Goal: Obtain resource: Download file/media

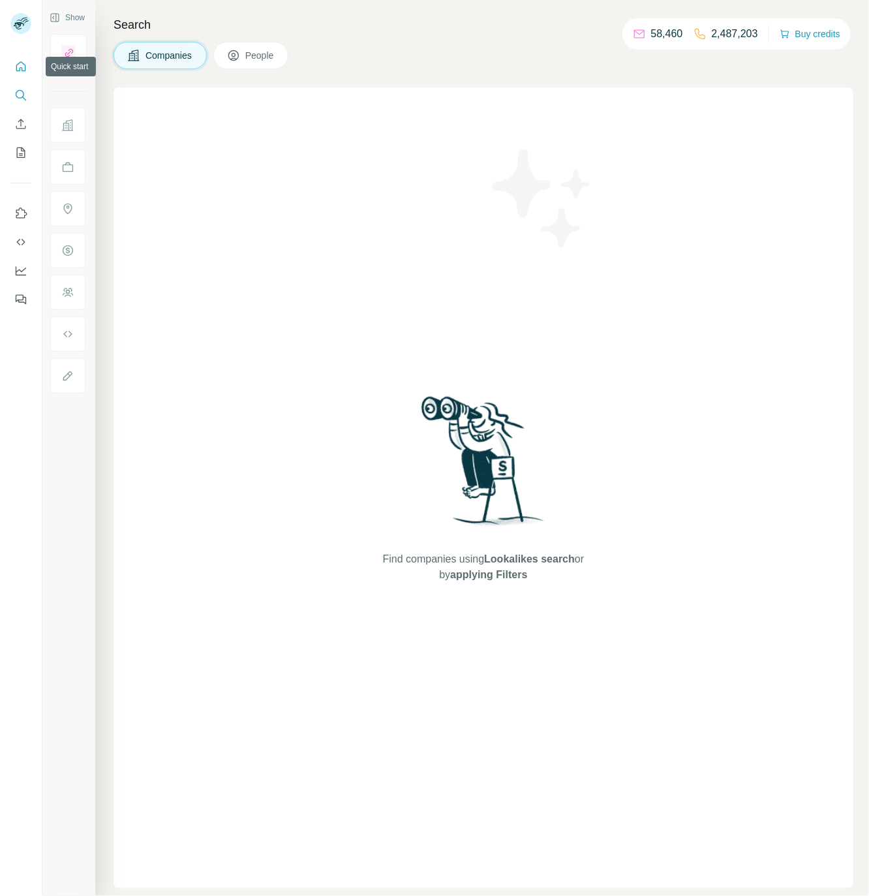
click at [16, 65] on icon "Quick start" at bounding box center [21, 66] width 10 height 10
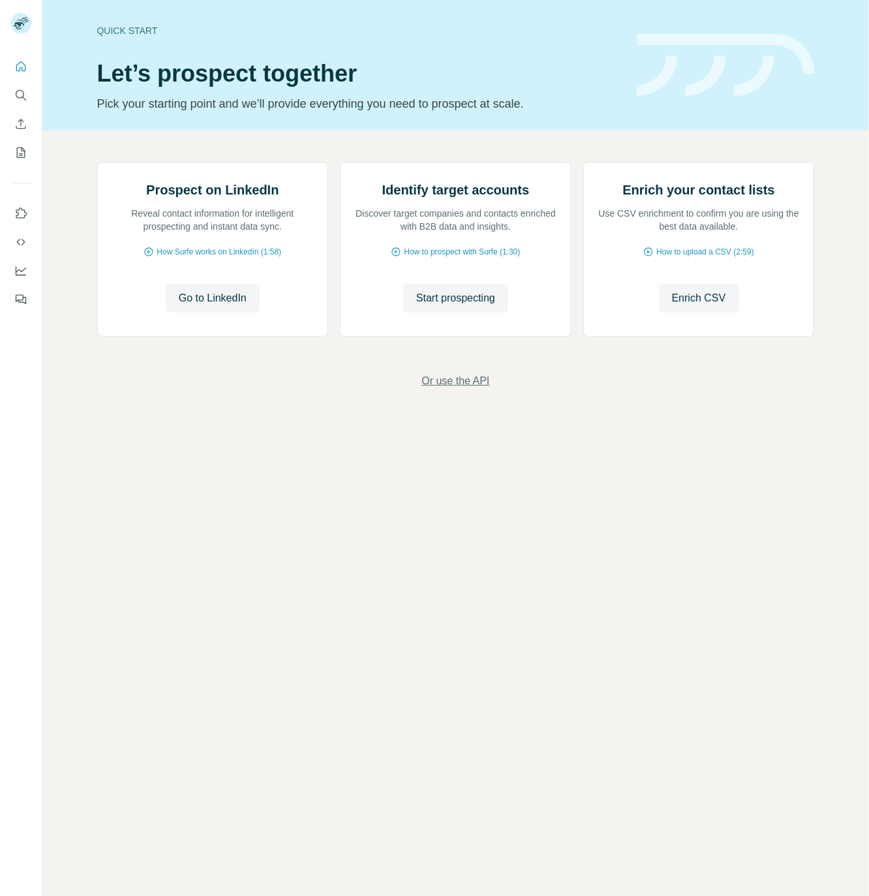
click at [461, 389] on span "Or use the API" at bounding box center [455, 381] width 68 height 16
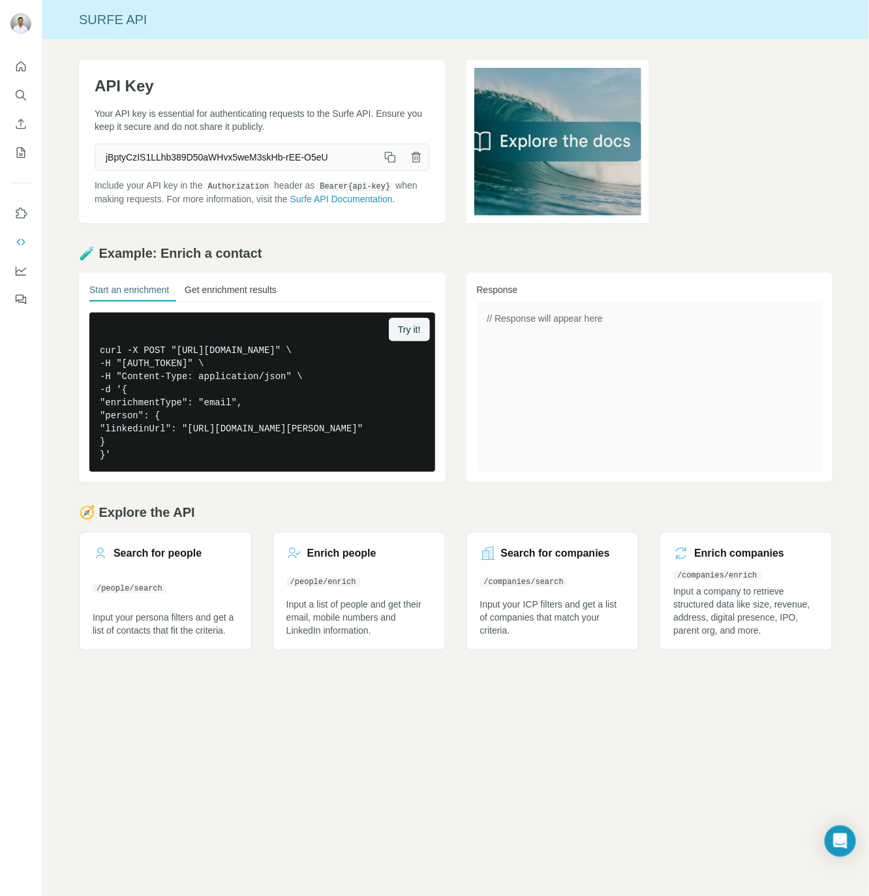
click at [242, 296] on button "Get enrichment results" at bounding box center [231, 292] width 92 height 18
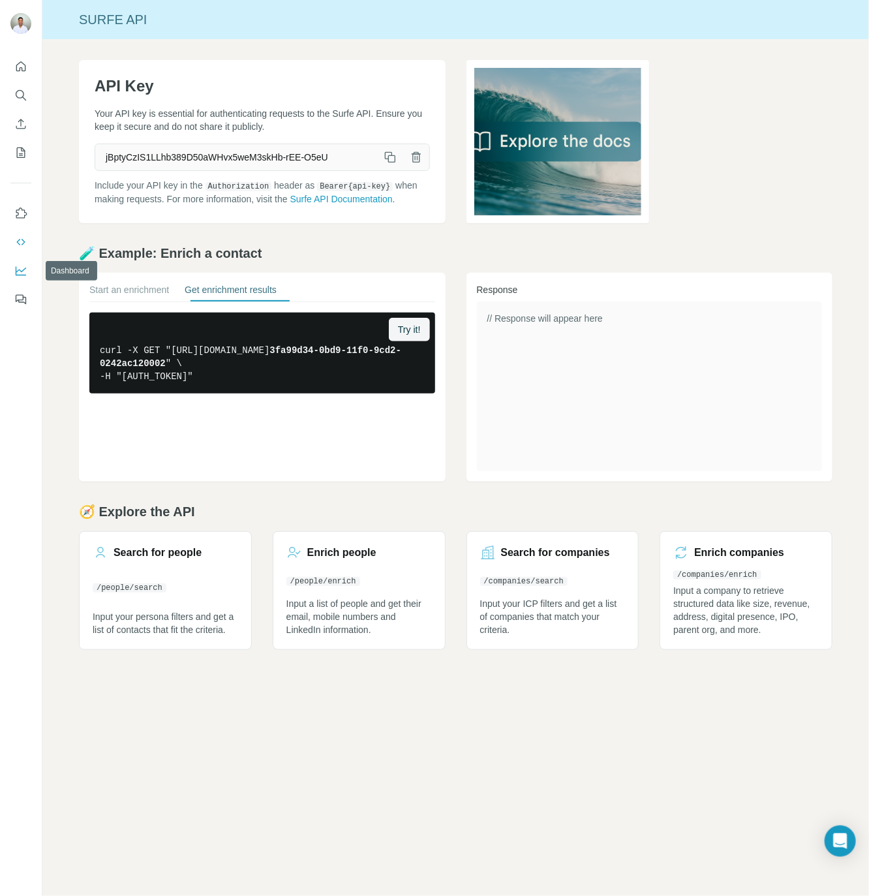
click at [17, 266] on icon "Dashboard" at bounding box center [20, 270] width 13 height 13
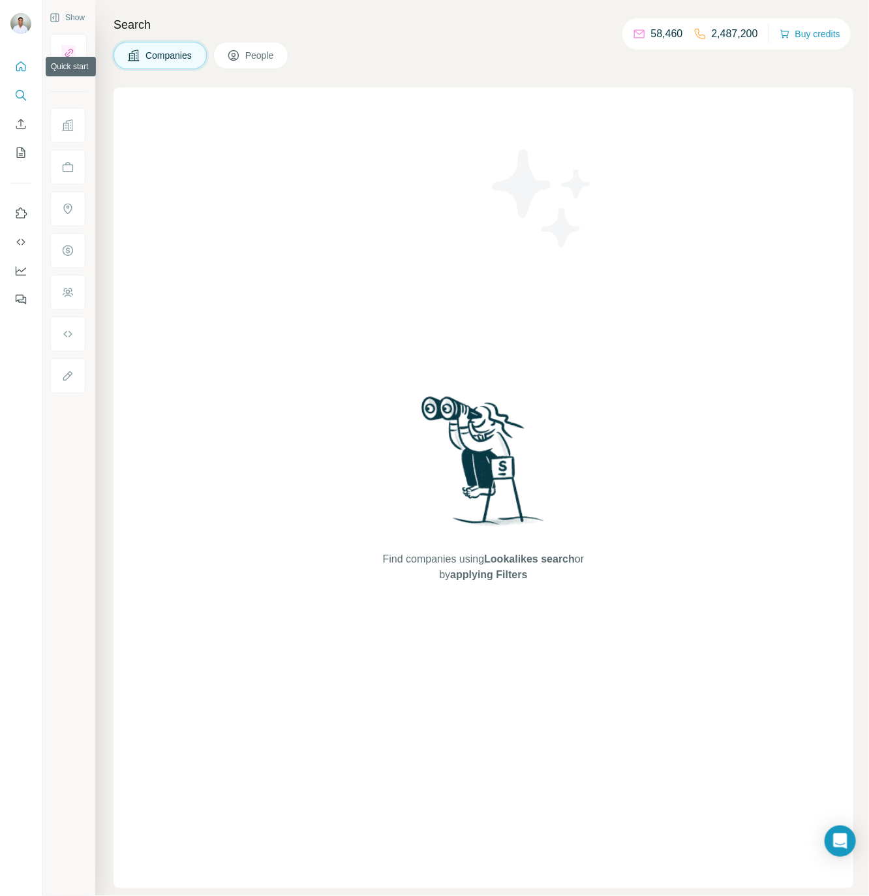
click at [22, 67] on icon "Quick start" at bounding box center [21, 66] width 10 height 10
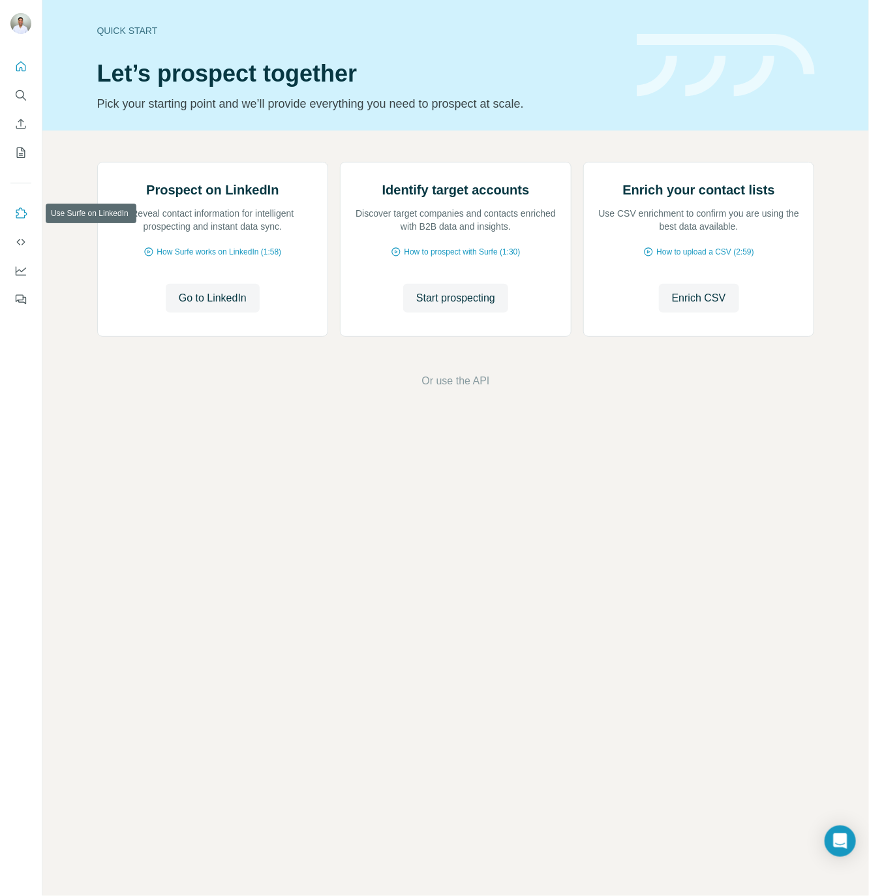
click at [18, 213] on icon "Use Surfe on LinkedIn" at bounding box center [20, 213] width 13 height 13
click at [24, 156] on icon "My lists" at bounding box center [21, 152] width 8 height 10
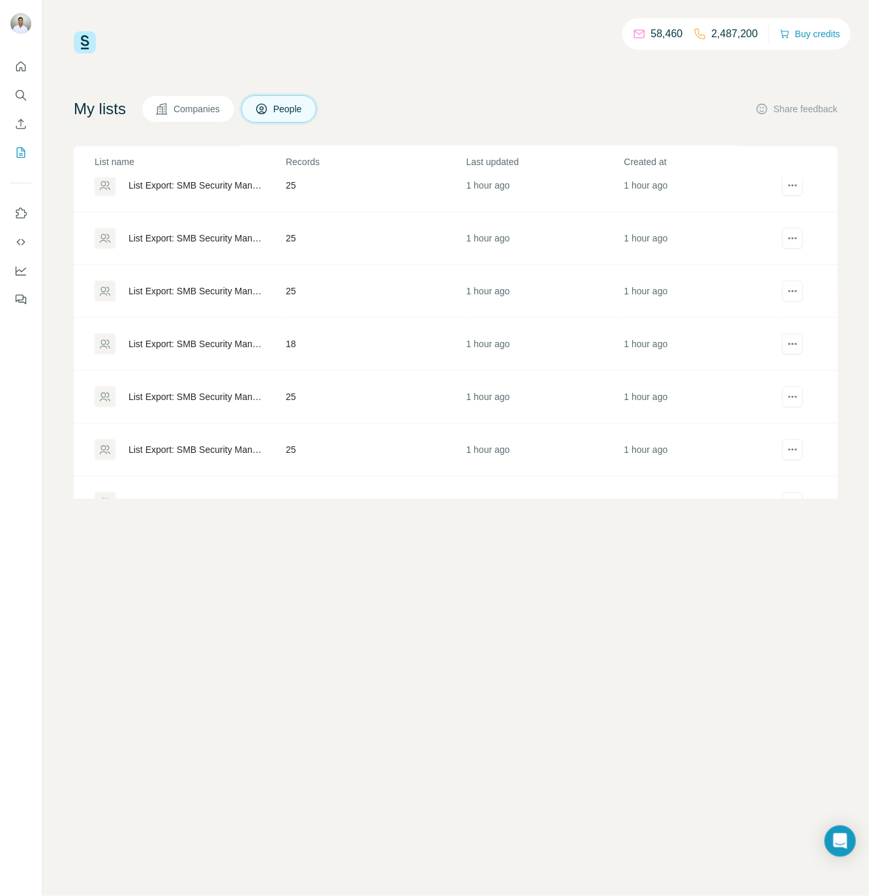
scroll to position [206, 0]
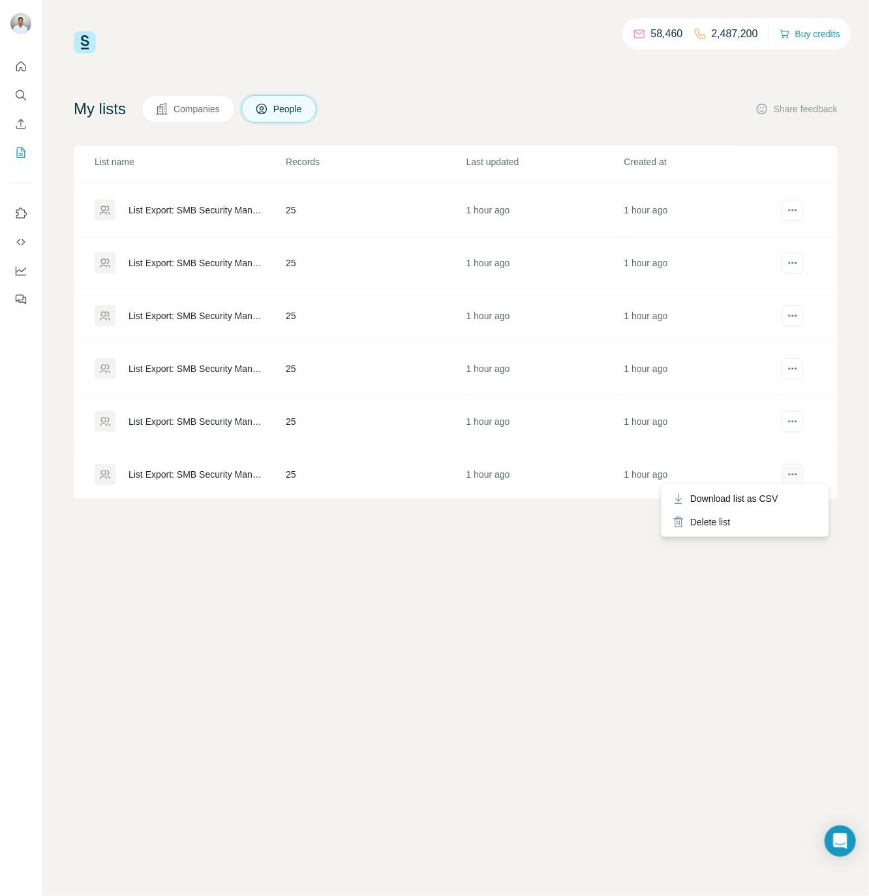
click at [793, 479] on button "actions" at bounding box center [792, 474] width 21 height 21
click at [443, 579] on div "58,460 2,487,200 Buy credits My lists Companies People Share feedback List name…" at bounding box center [455, 448] width 827 height 896
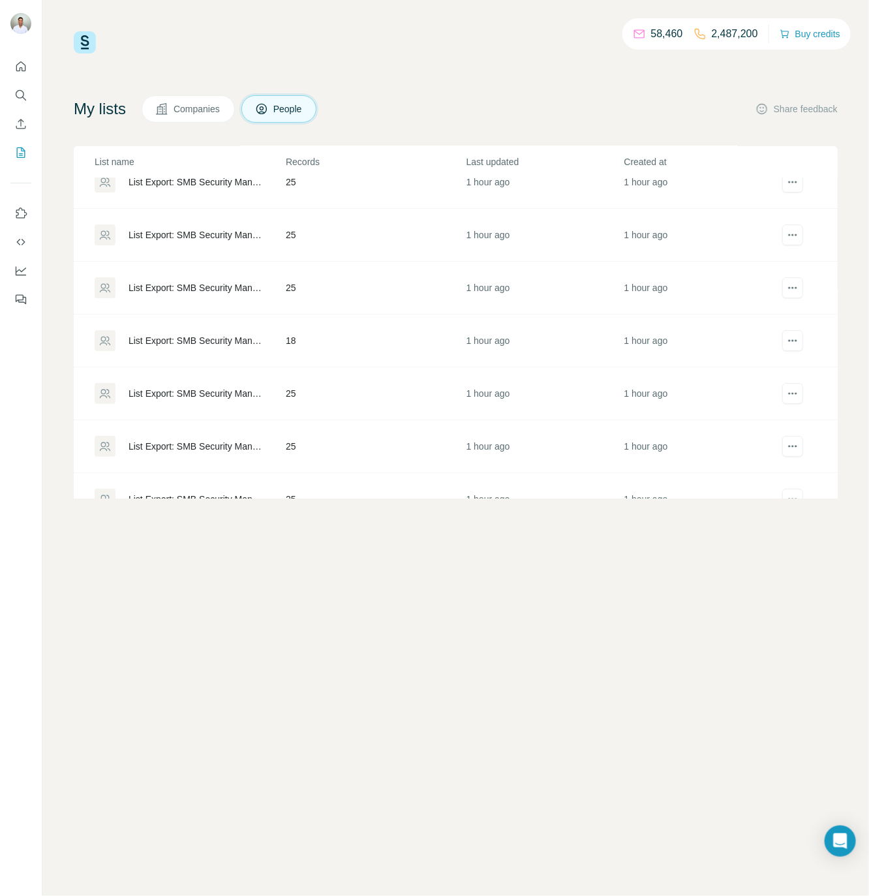
scroll to position [0, 0]
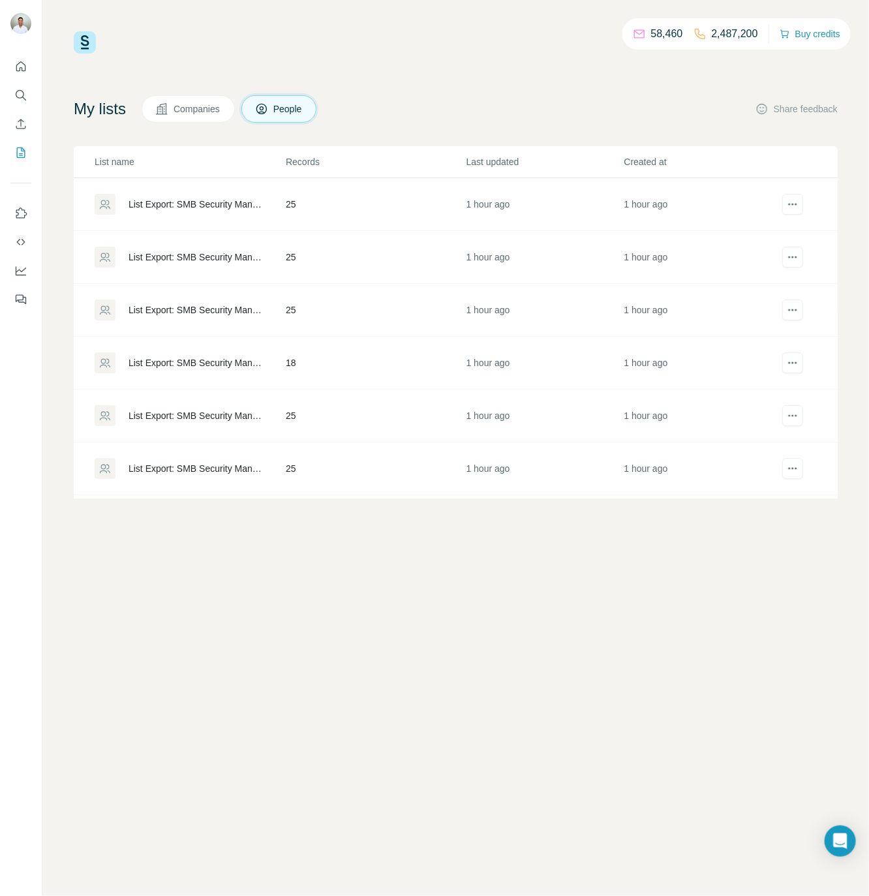
click at [343, 650] on div "58,460 2,487,200 Buy credits My lists Companies People Share feedback List name…" at bounding box center [455, 448] width 827 height 896
click at [23, 270] on icon "Dashboard" at bounding box center [21, 269] width 10 height 5
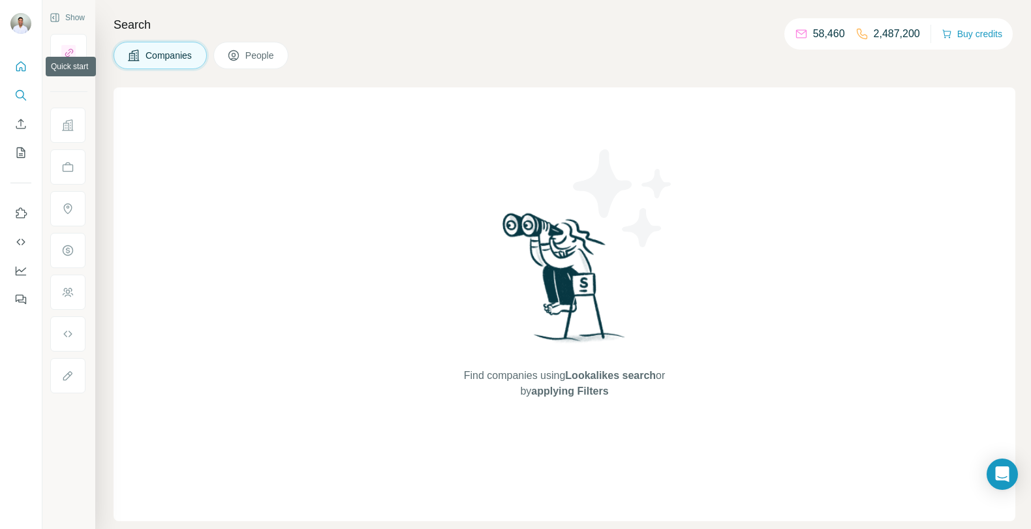
click at [23, 60] on icon "Quick start" at bounding box center [20, 66] width 13 height 13
click at [23, 62] on icon "Quick start" at bounding box center [20, 66] width 13 height 13
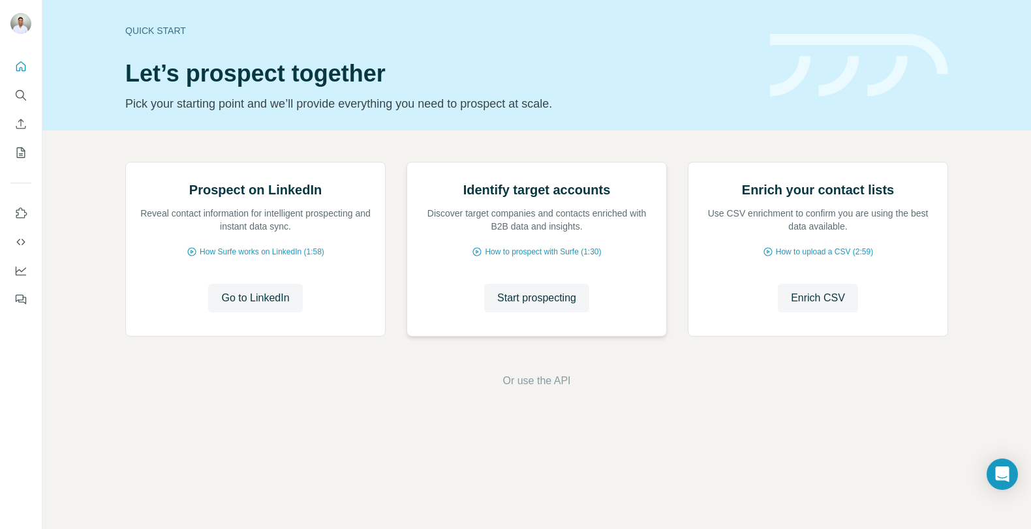
scroll to position [33, 0]
click at [16, 147] on icon "My lists" at bounding box center [20, 152] width 13 height 13
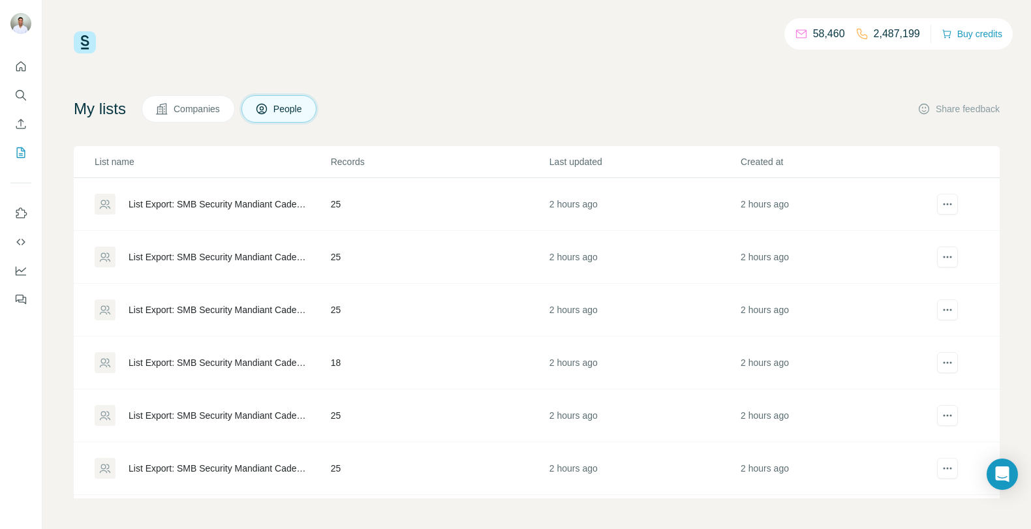
scroll to position [205, 0]
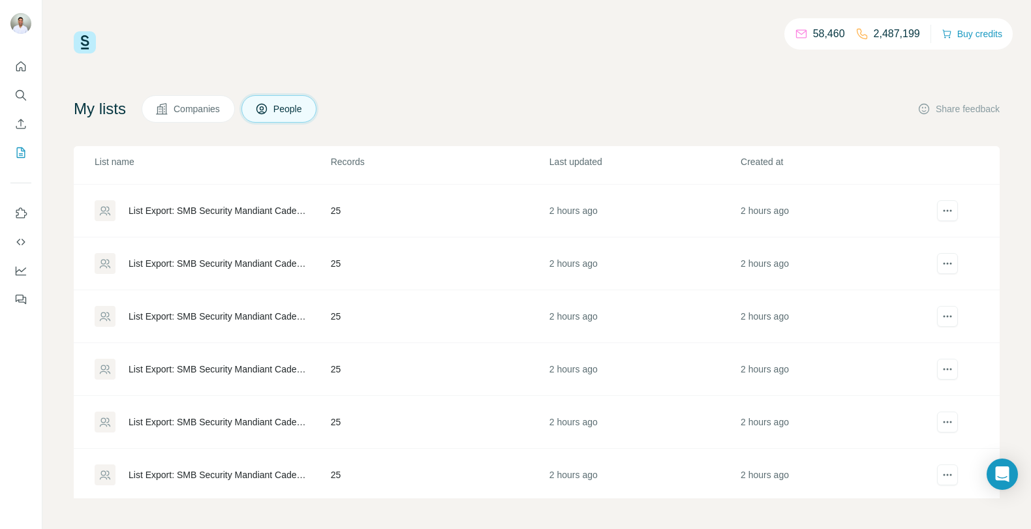
click at [256, 478] on div "List Export: SMB Security Mandiant Cadence - [DATE] 16:31" at bounding box center [212, 475] width 235 height 21
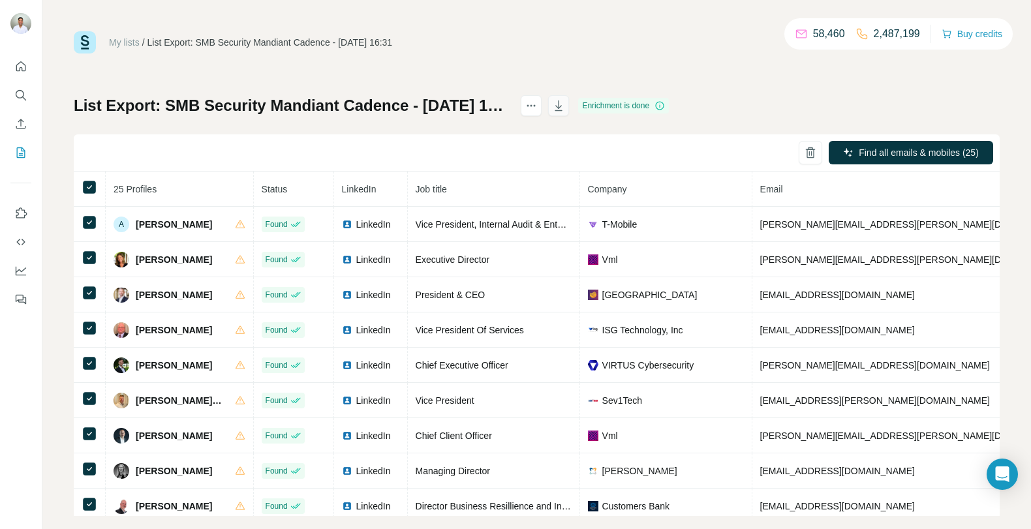
click at [569, 106] on button "button" at bounding box center [558, 105] width 21 height 21
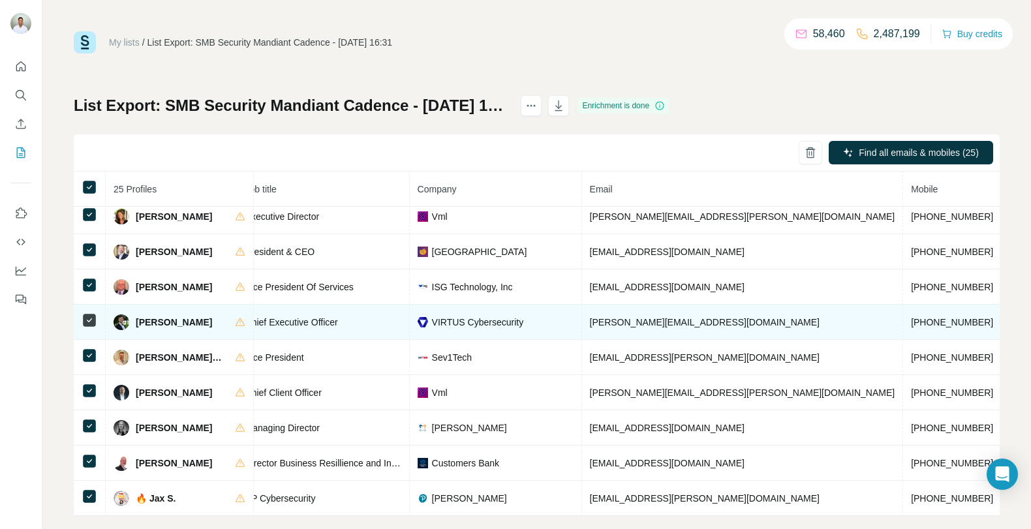
scroll to position [44, 192]
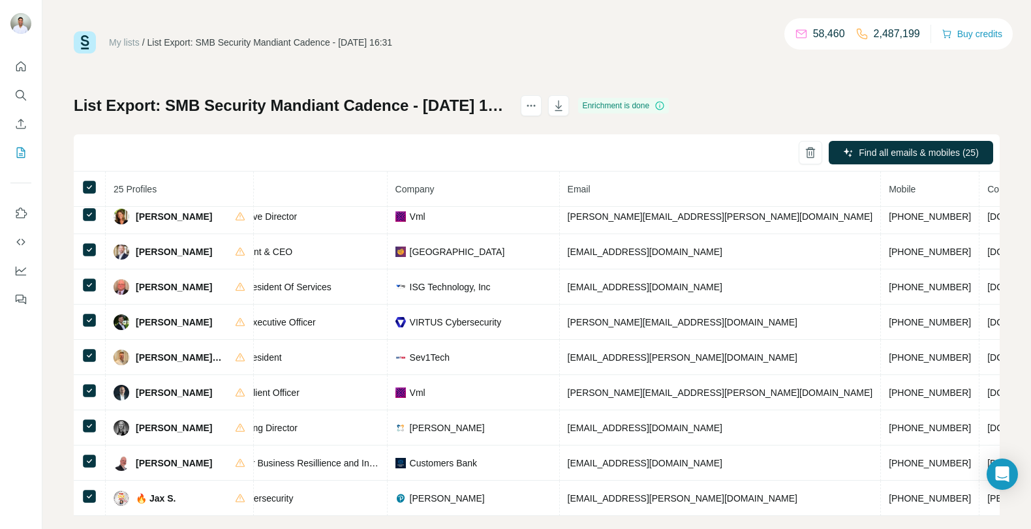
click at [1018, 417] on div "My lists / List Export: SMB Security Mandiant Cadence - 27/08/2025 16:31 58,460…" at bounding box center [536, 264] width 988 height 529
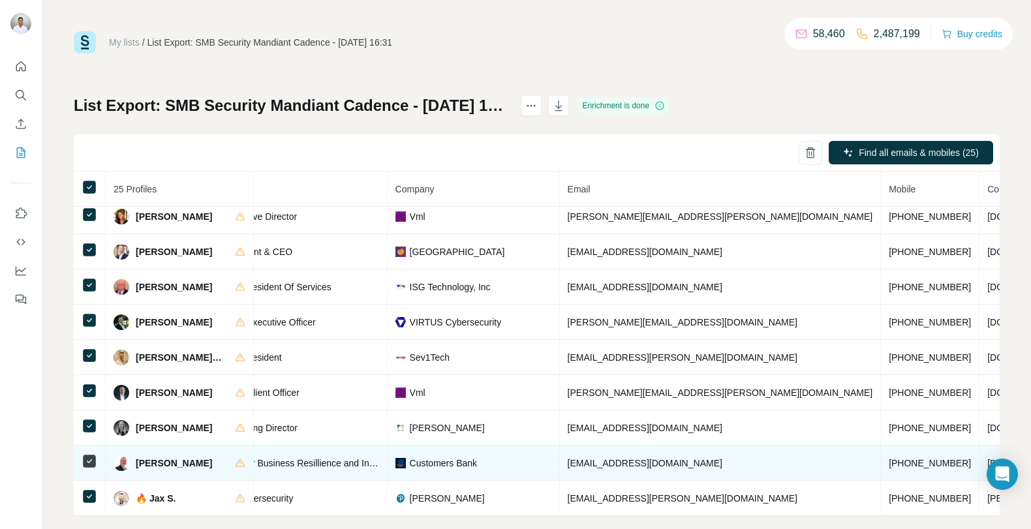
click at [987, 466] on span "customersbank.com" at bounding box center [1023, 463] width 73 height 10
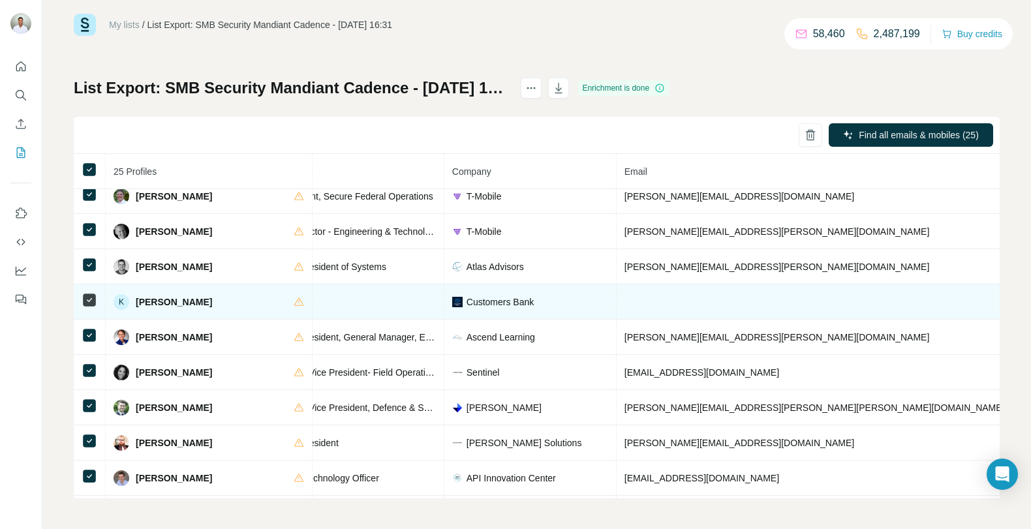
scroll to position [575, 194]
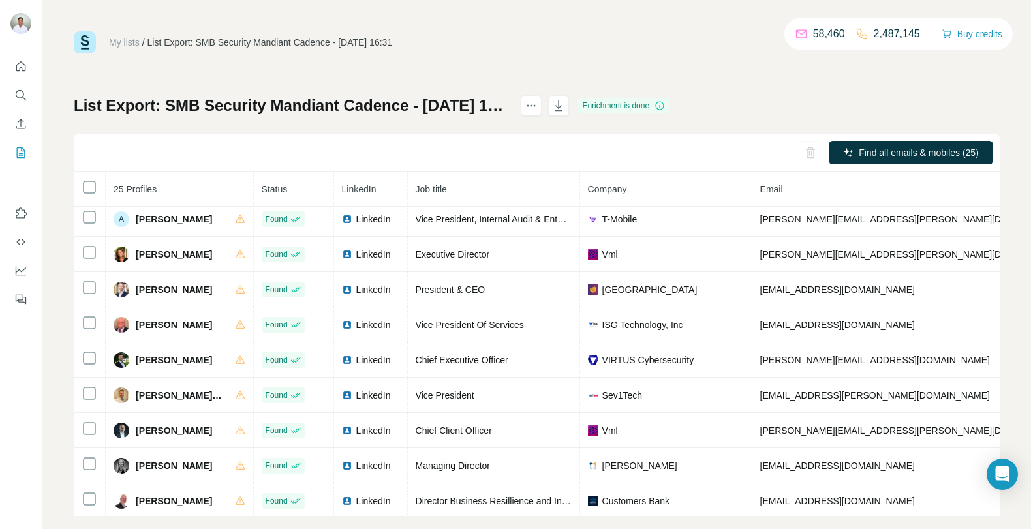
scroll to position [7, 0]
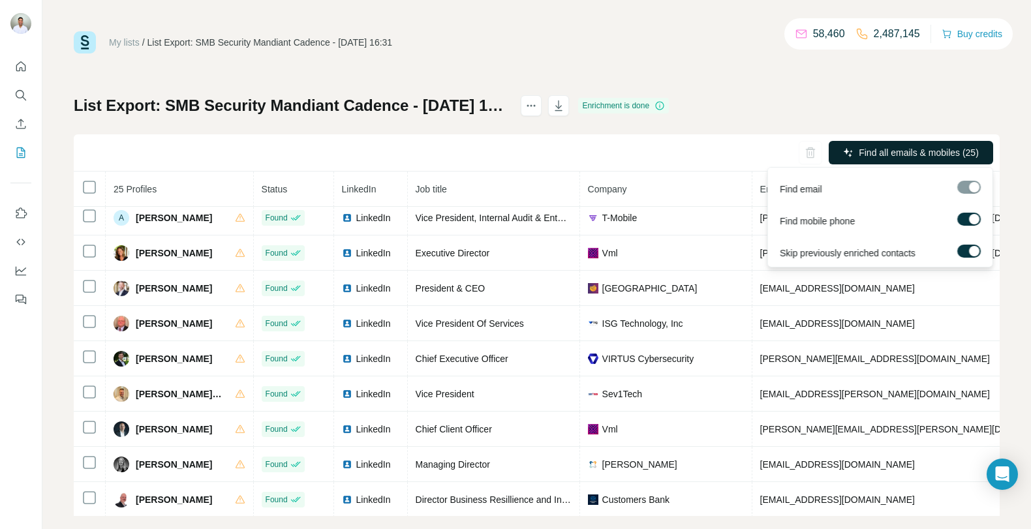
click at [887, 155] on span "Find all emails & mobiles (25)" at bounding box center [919, 152] width 120 height 13
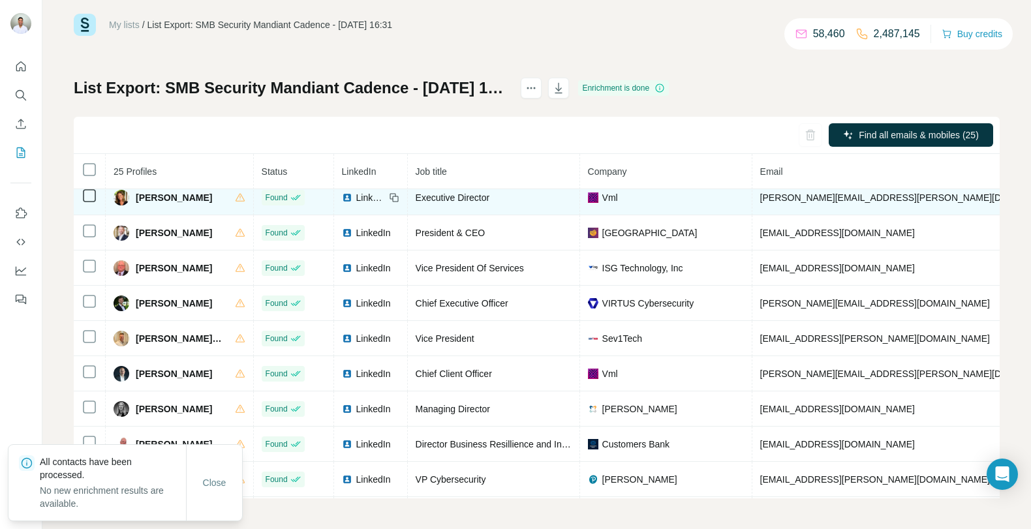
scroll to position [0, 0]
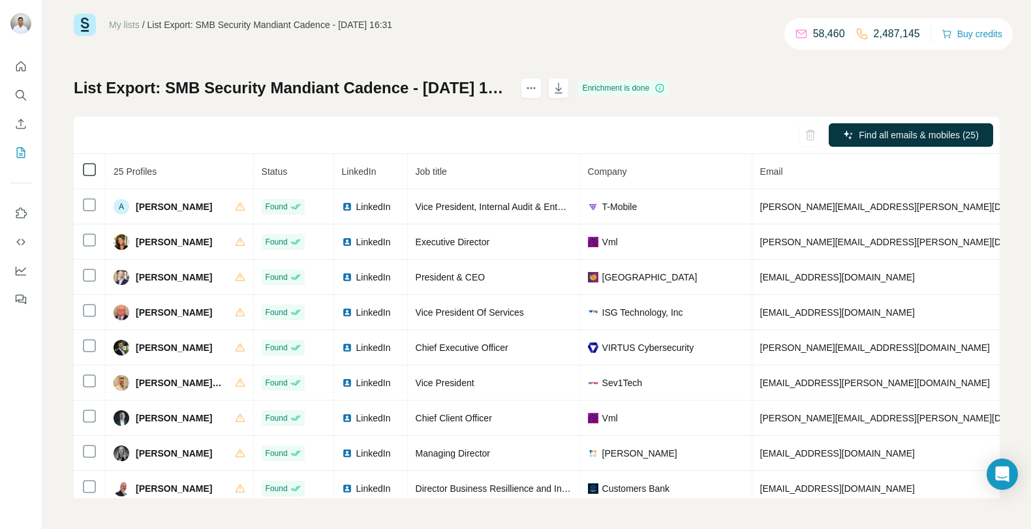
click at [95, 173] on icon at bounding box center [90, 170] width 16 height 16
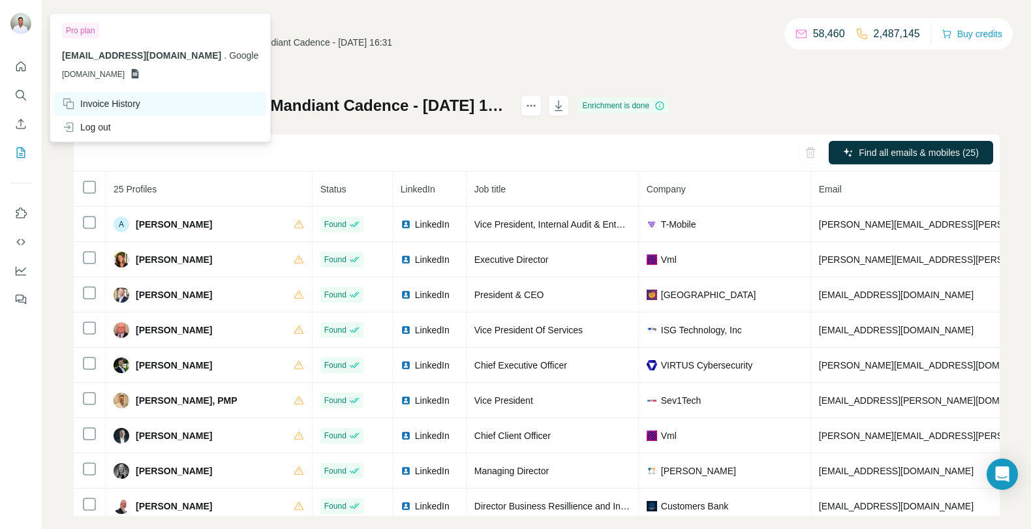
click at [136, 101] on div "Invoice History" at bounding box center [101, 103] width 78 height 13
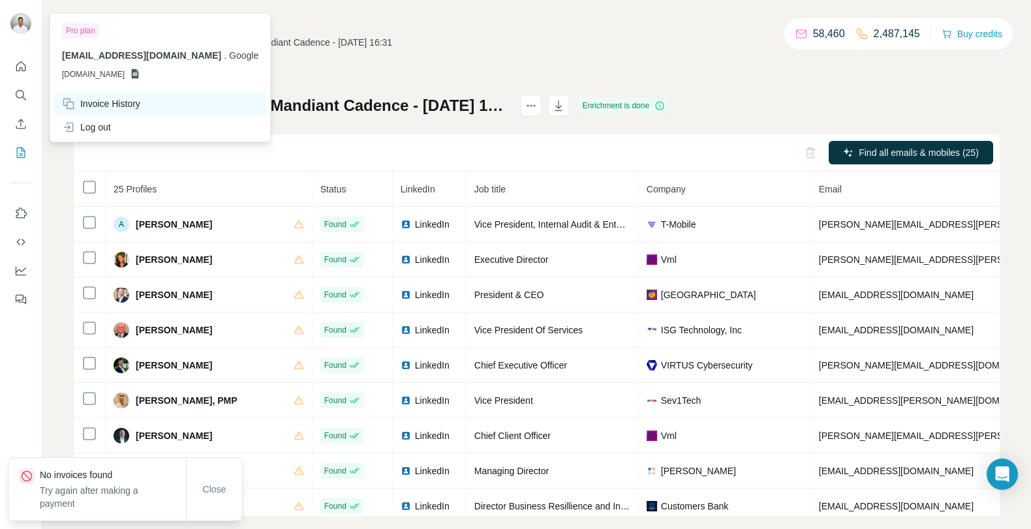
click at [190, 104] on div "Invoice History" at bounding box center [160, 103] width 212 height 23
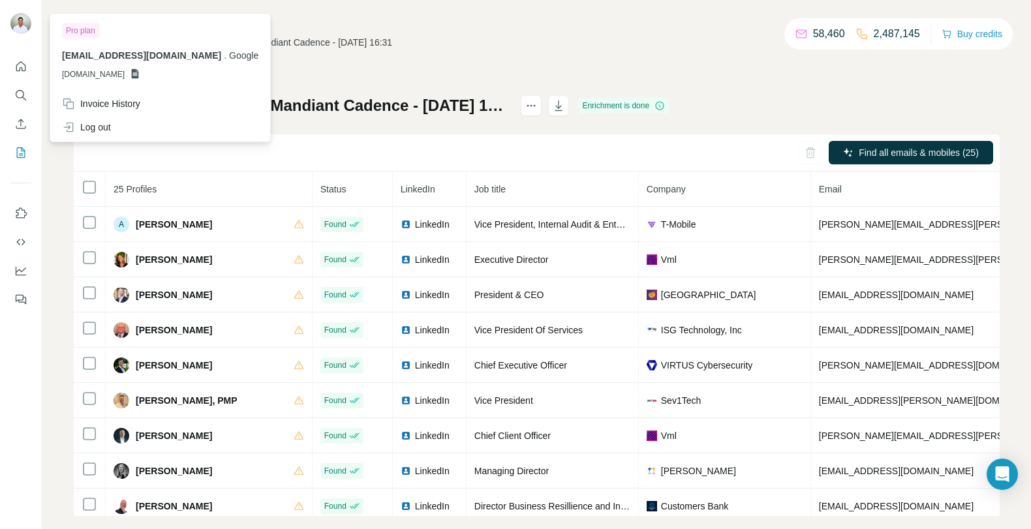
click at [139, 72] on icon at bounding box center [135, 74] width 7 height 10
click at [125, 72] on span "[DOMAIN_NAME]" at bounding box center [93, 75] width 63 height 12
copy p "[DOMAIN_NAME]"
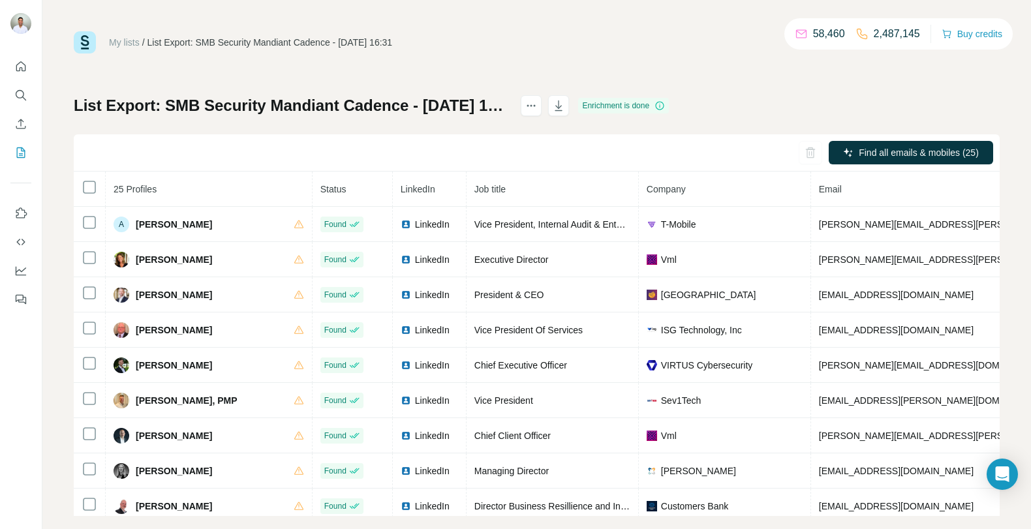
click at [91, 42] on img at bounding box center [85, 42] width 22 height 22
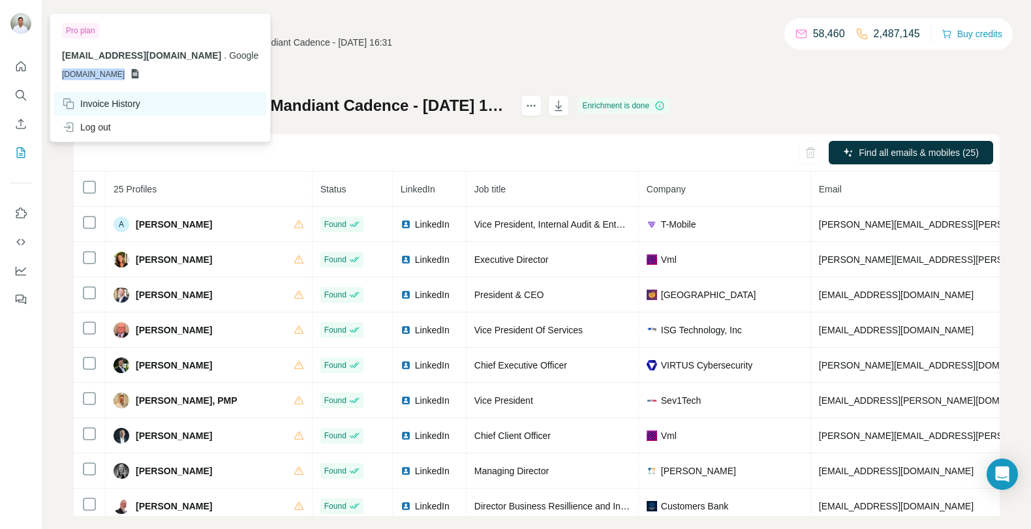
click at [139, 98] on div "Invoice History" at bounding box center [101, 103] width 78 height 13
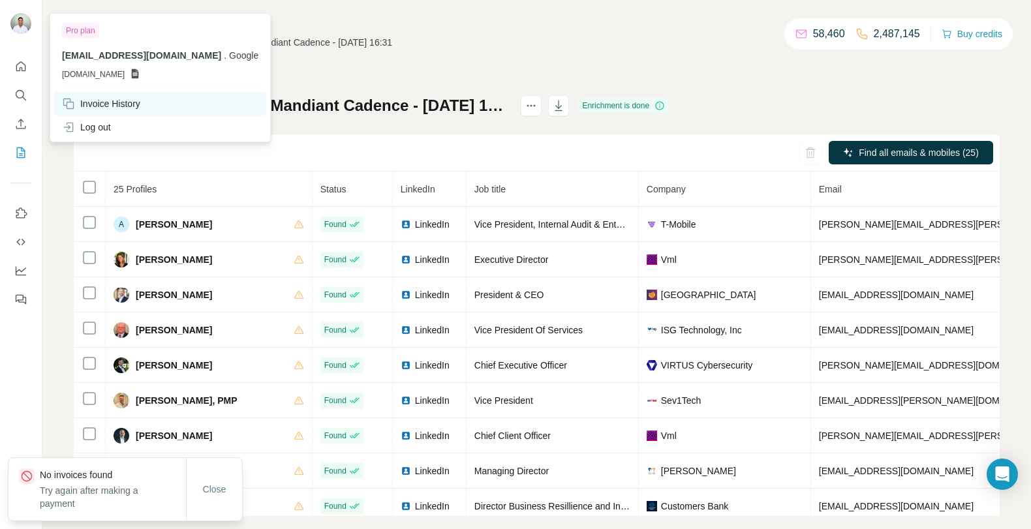
click at [127, 99] on div "Invoice History" at bounding box center [101, 103] width 78 height 13
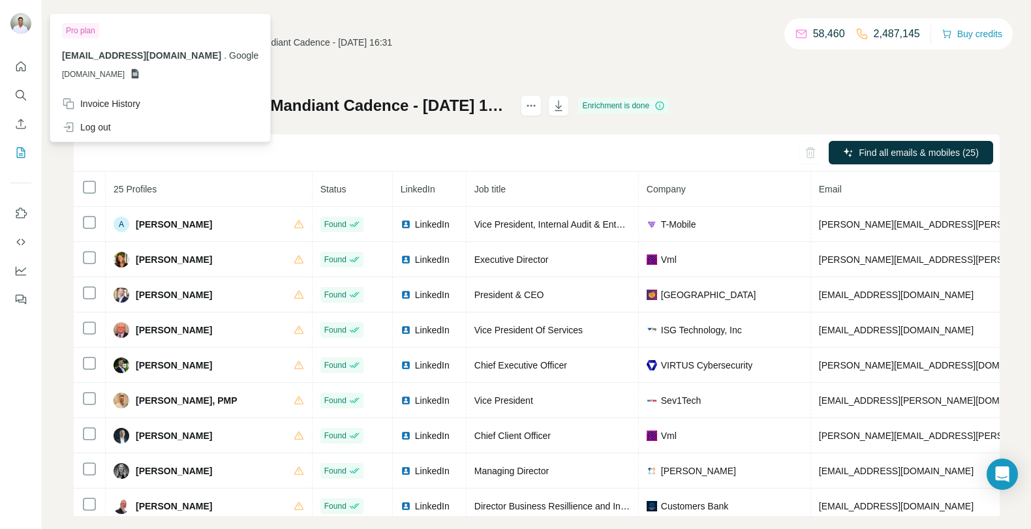
click at [25, 18] on img at bounding box center [20, 23] width 21 height 21
click at [20, 64] on icon "Quick start" at bounding box center [20, 66] width 13 height 13
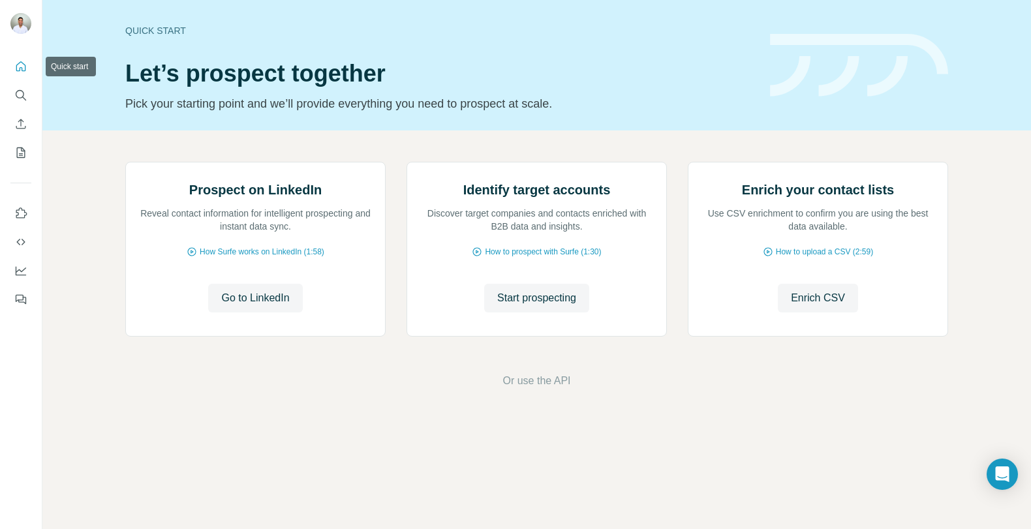
click at [20, 64] on icon "Quick start" at bounding box center [20, 66] width 13 height 13
click at [26, 93] on icon "Search" at bounding box center [20, 95] width 13 height 13
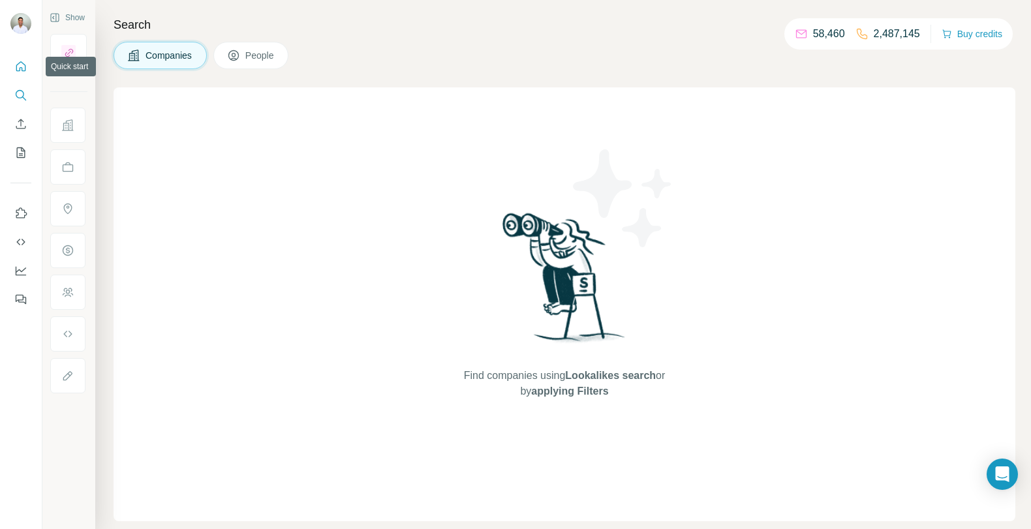
click at [23, 64] on icon "Quick start" at bounding box center [20, 66] width 13 height 13
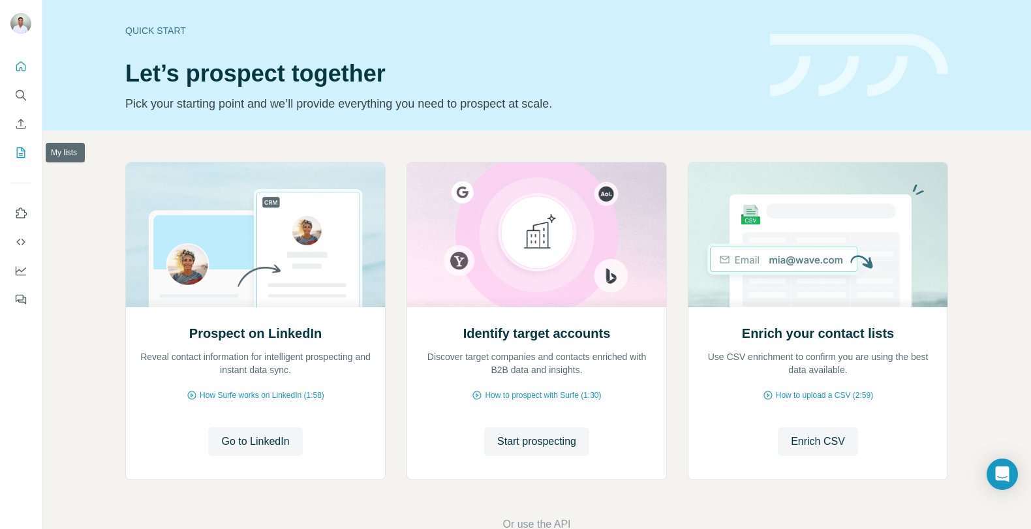
click at [22, 152] on icon "My lists" at bounding box center [20, 152] width 13 height 13
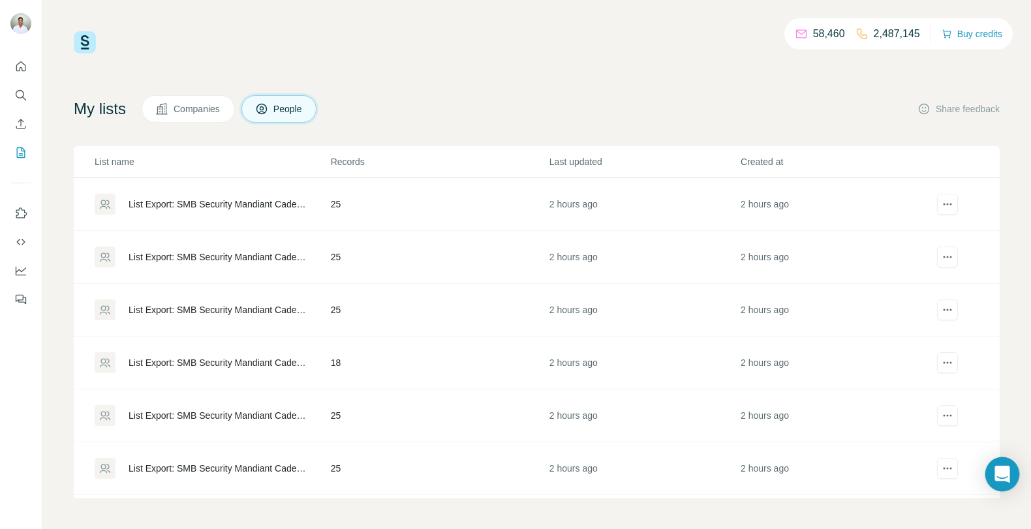
click at [1004, 471] on icon "Open Intercom Messenger" at bounding box center [1001, 474] width 15 height 17
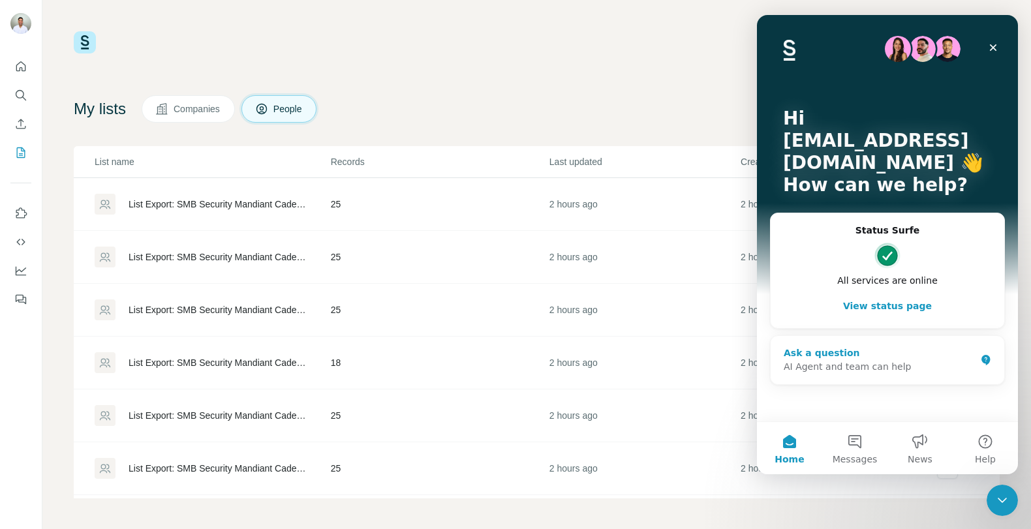
click at [876, 357] on div "Ask a question" at bounding box center [880, 353] width 192 height 14
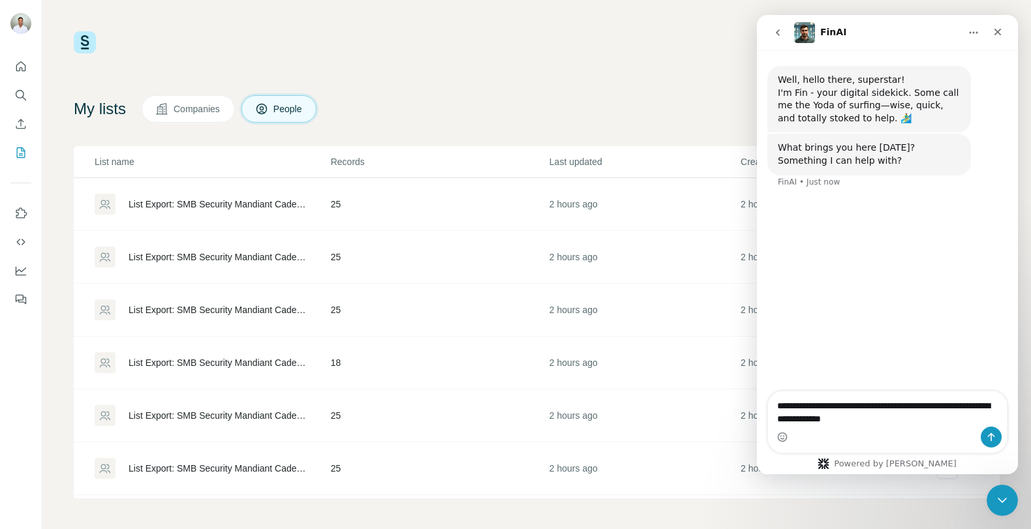
type textarea "**********"
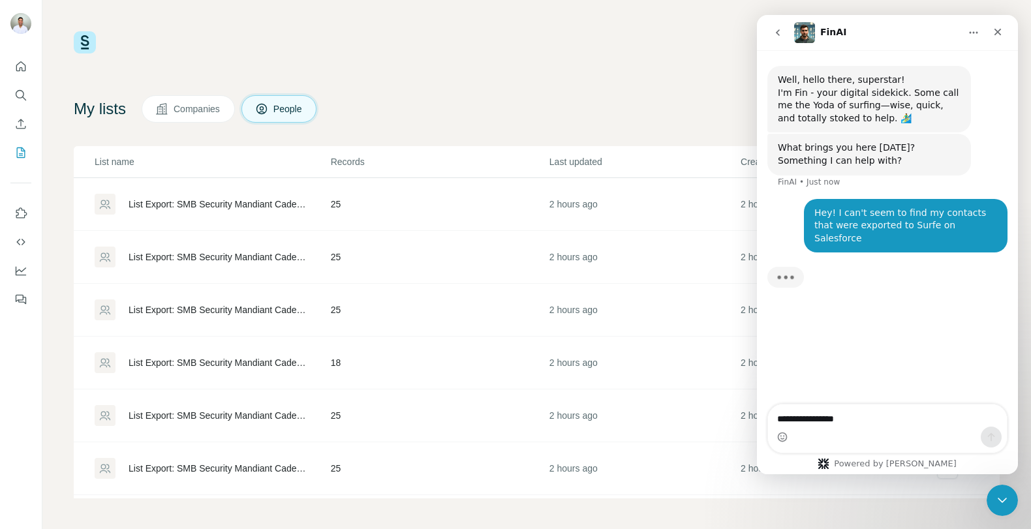
type textarea "**********"
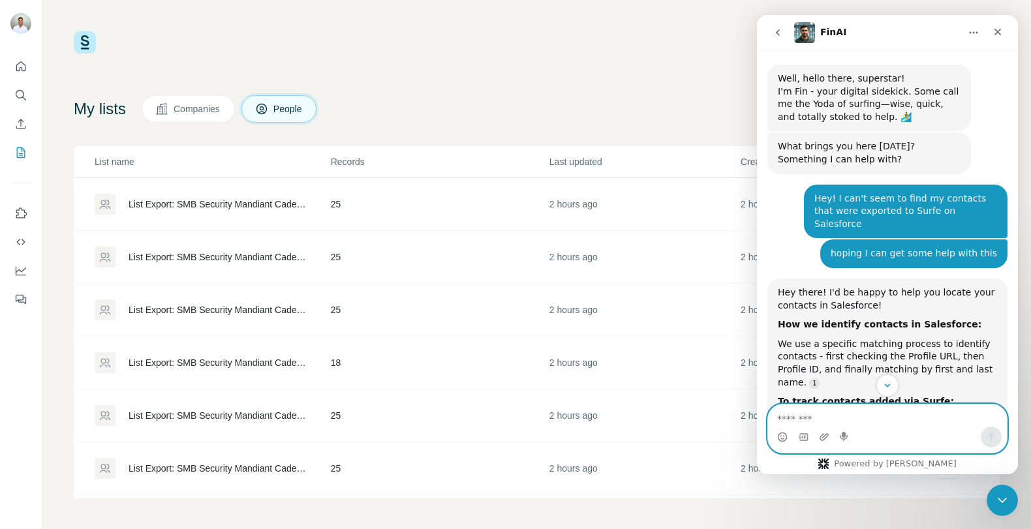
scroll to position [232, 0]
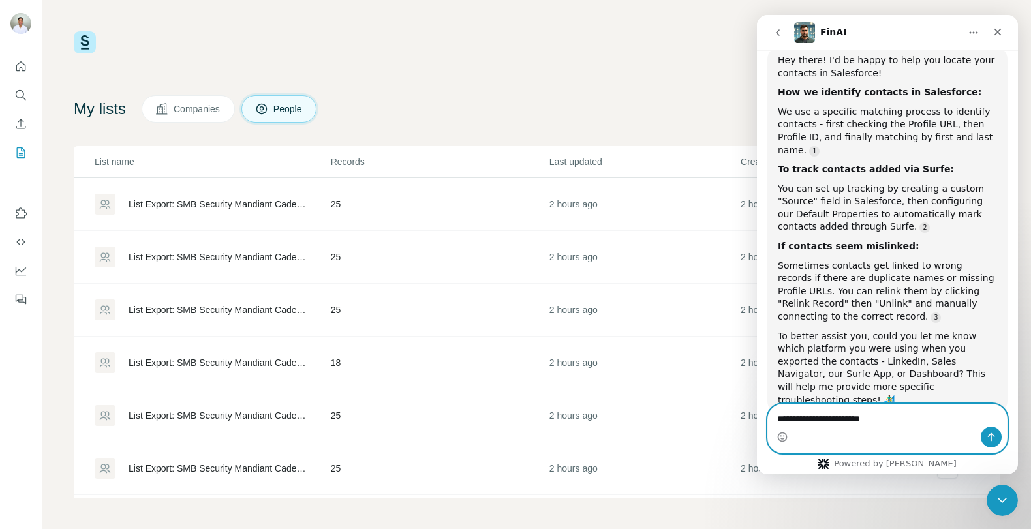
type textarea "**********"
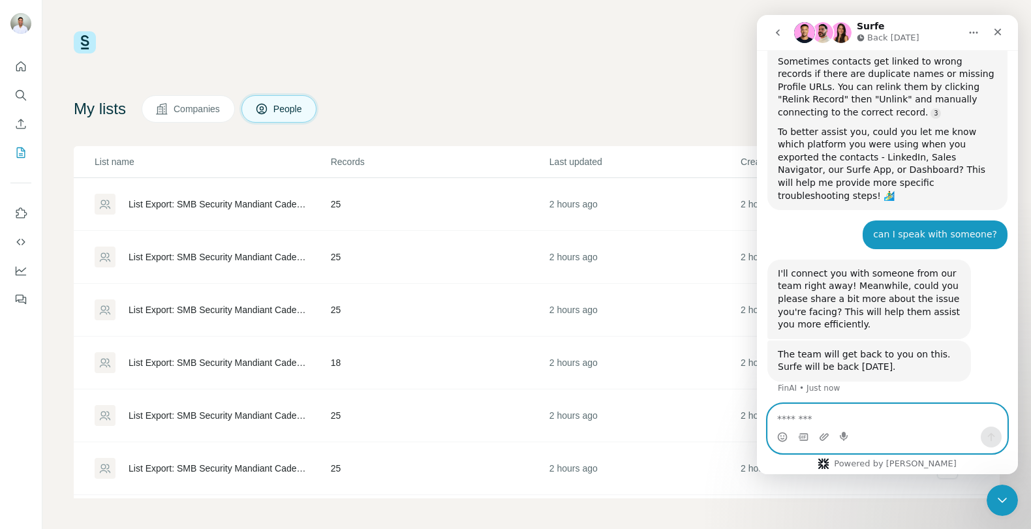
scroll to position [440, 0]
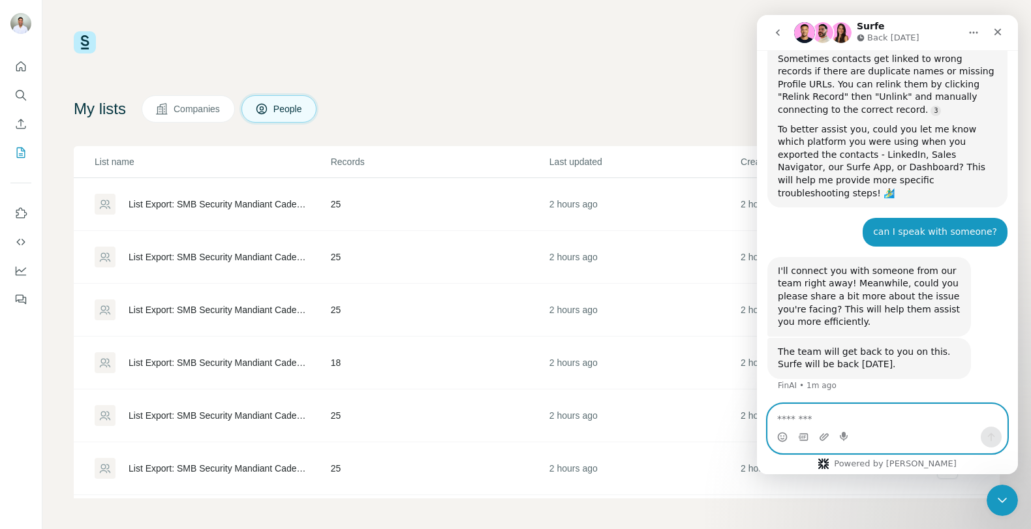
click at [878, 421] on textarea "Message…" at bounding box center [887, 416] width 239 height 22
click at [878, 418] on textarea "Message…" at bounding box center [887, 416] width 239 height 22
click at [894, 412] on textarea "Message…" at bounding box center [887, 416] width 239 height 22
click at [893, 412] on textarea "Message…" at bounding box center [887, 416] width 239 height 22
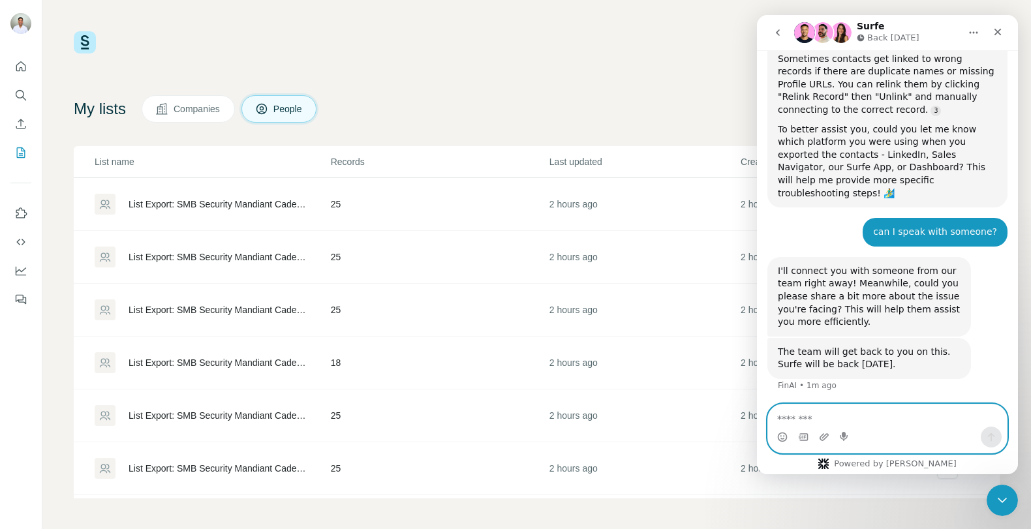
click at [889, 412] on textarea "Message…" at bounding box center [887, 416] width 239 height 22
click at [890, 412] on textarea "Message…" at bounding box center [887, 416] width 239 height 22
click at [893, 412] on textarea "Message…" at bounding box center [887, 416] width 239 height 22
click at [891, 416] on textarea "Message…" at bounding box center [887, 416] width 239 height 22
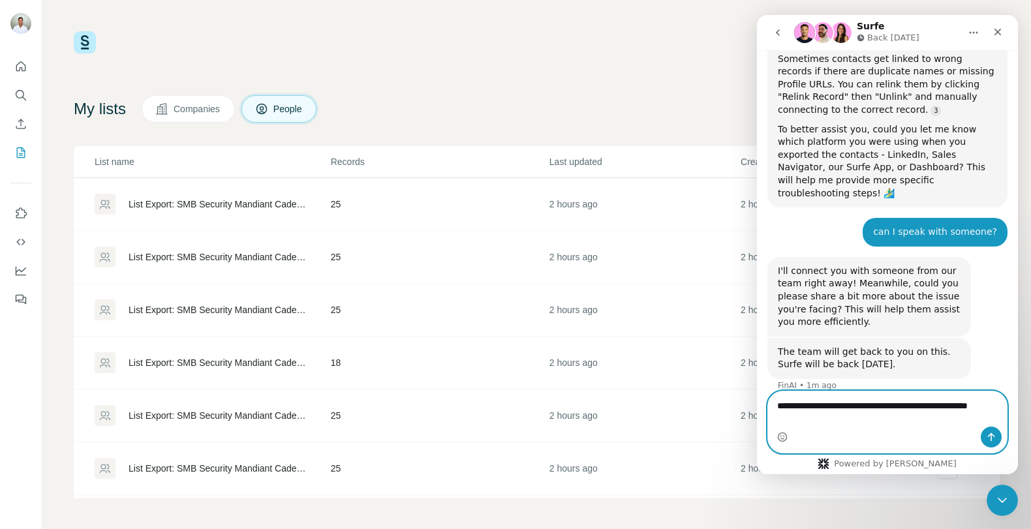
scroll to position [453, 0]
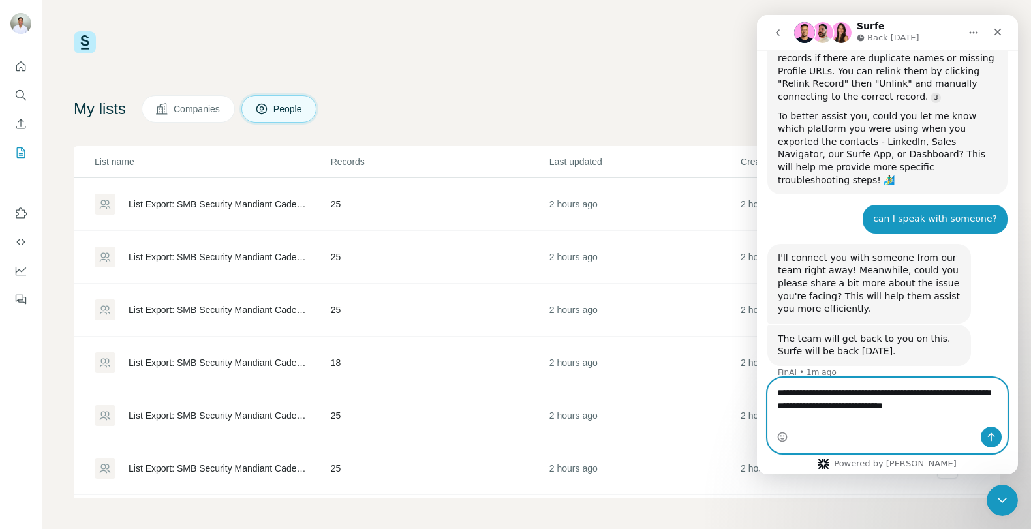
type textarea "**********"
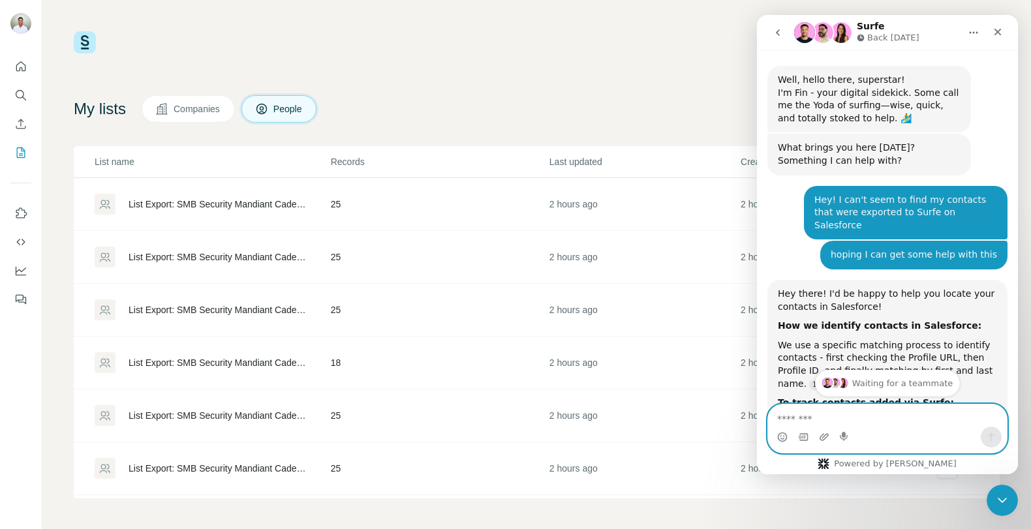
scroll to position [504, 0]
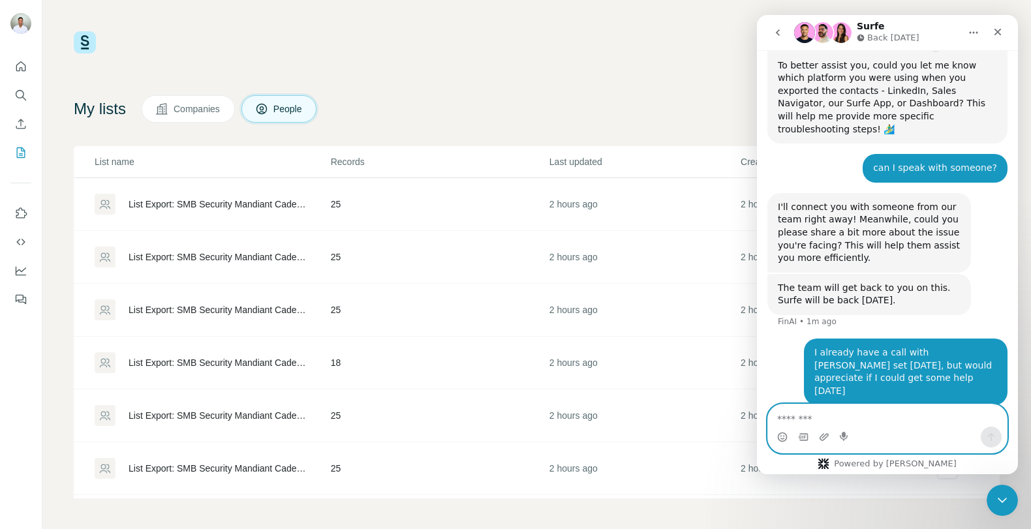
click at [931, 410] on textarea "Message…" at bounding box center [887, 416] width 239 height 22
click at [891, 415] on textarea "Message…" at bounding box center [887, 416] width 239 height 22
type textarea "*********"
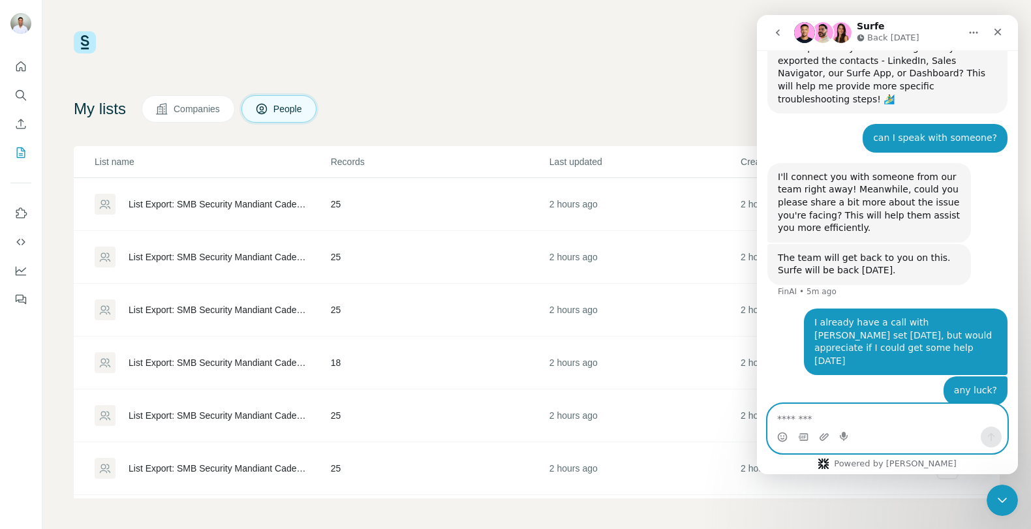
scroll to position [534, 0]
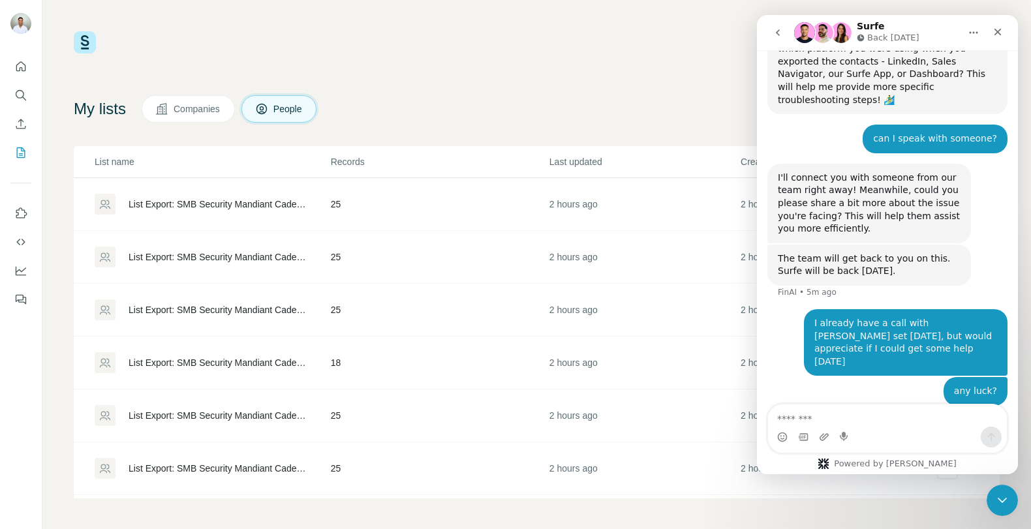
click at [969, 32] on icon "Home" at bounding box center [973, 32] width 10 height 10
click at [964, 61] on div "Expand window" at bounding box center [940, 66] width 93 height 14
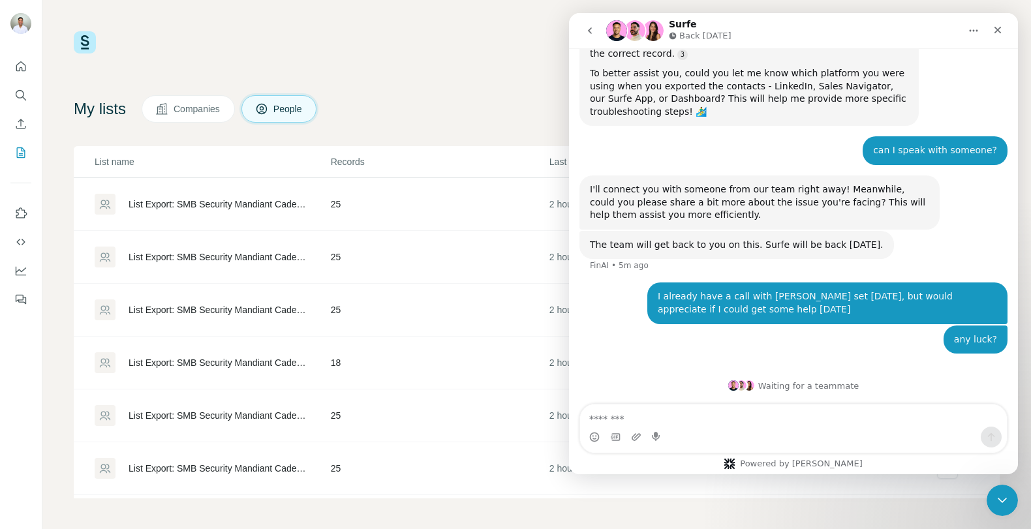
scroll to position [352, 0]
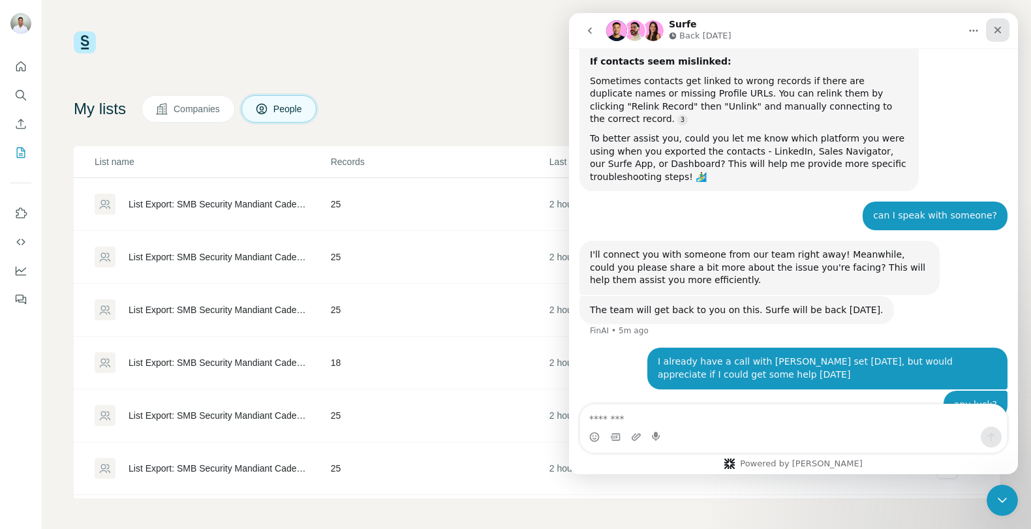
click at [993, 29] on icon "Close" at bounding box center [997, 30] width 10 height 10
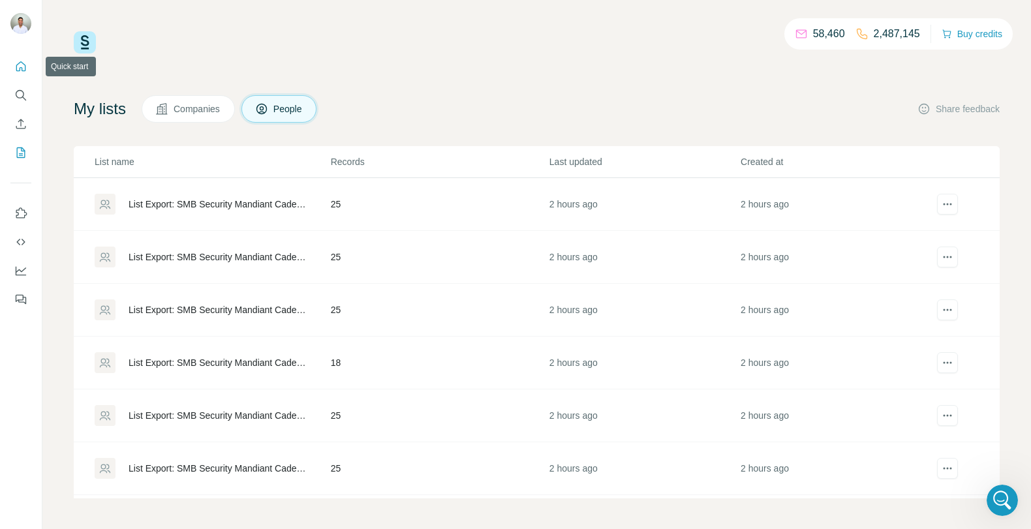
click at [19, 64] on icon "Quick start" at bounding box center [20, 66] width 13 height 13
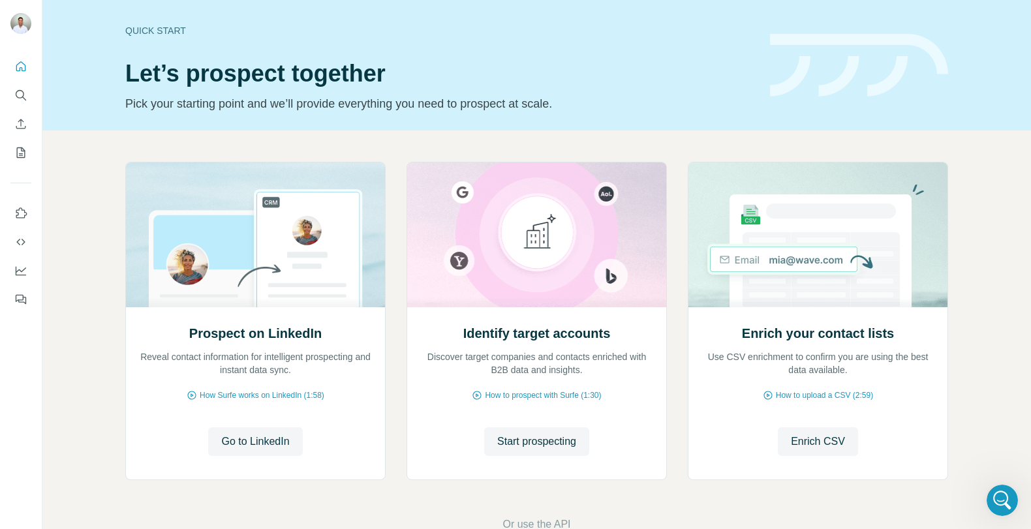
scroll to position [33, 0]
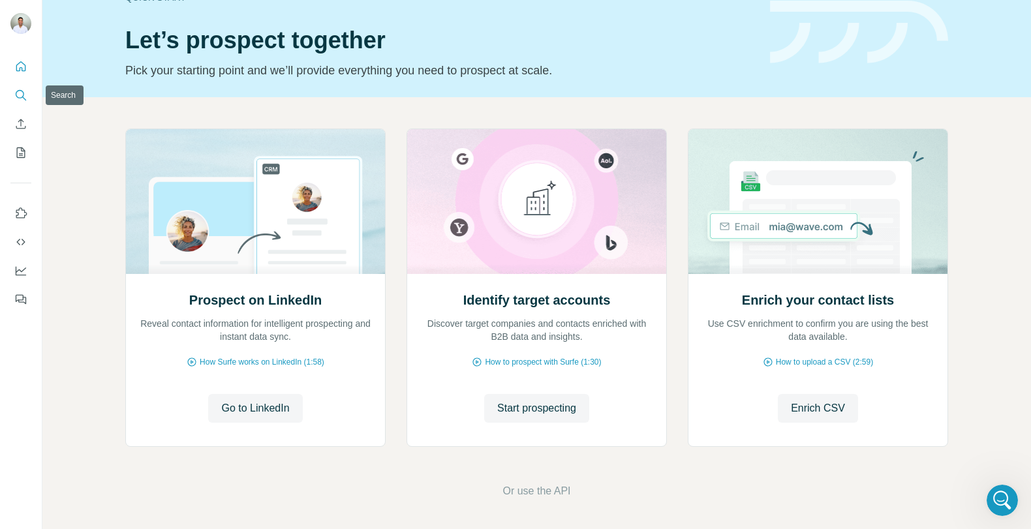
click at [22, 99] on icon "Search" at bounding box center [20, 95] width 13 height 13
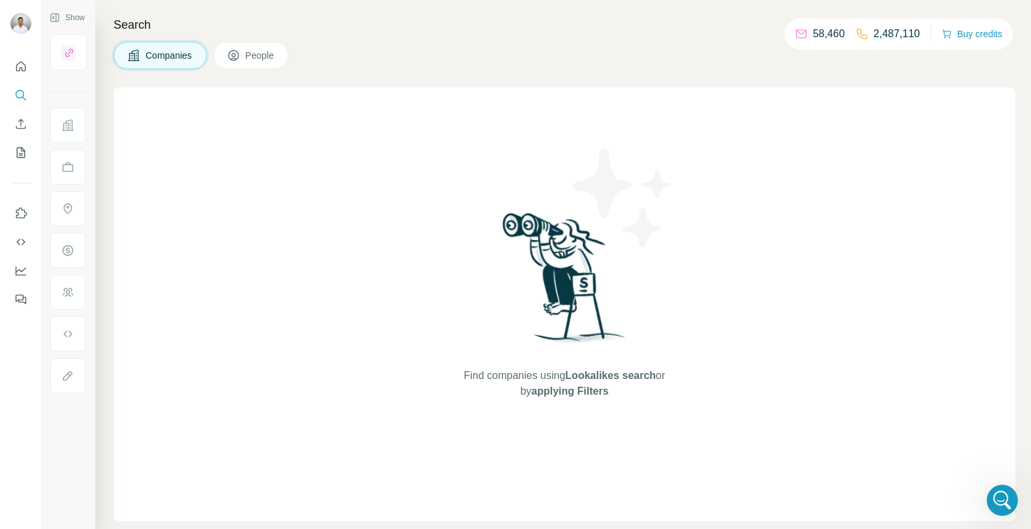
click at [316, 134] on div "Find companies using Lookalikes search or by applying Filters" at bounding box center [565, 304] width 902 height 434
click at [273, 57] on span "People" at bounding box center [260, 55] width 30 height 13
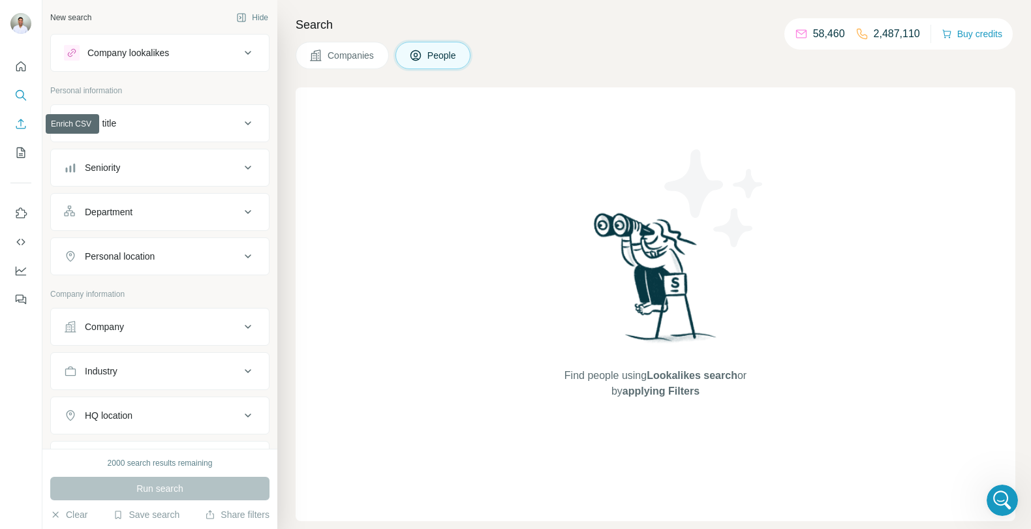
click at [29, 121] on button "Enrich CSV" at bounding box center [20, 123] width 21 height 23
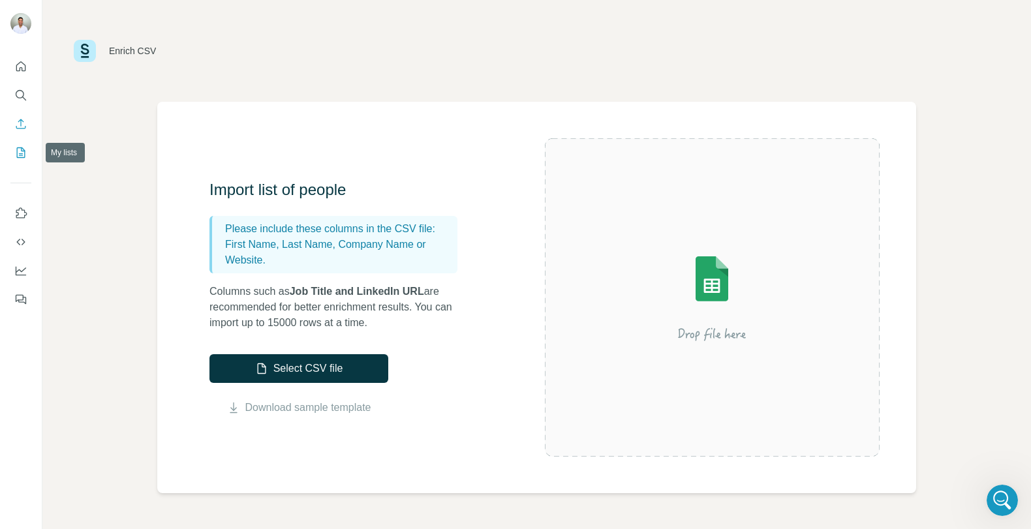
click at [27, 156] on icon "My lists" at bounding box center [20, 152] width 13 height 13
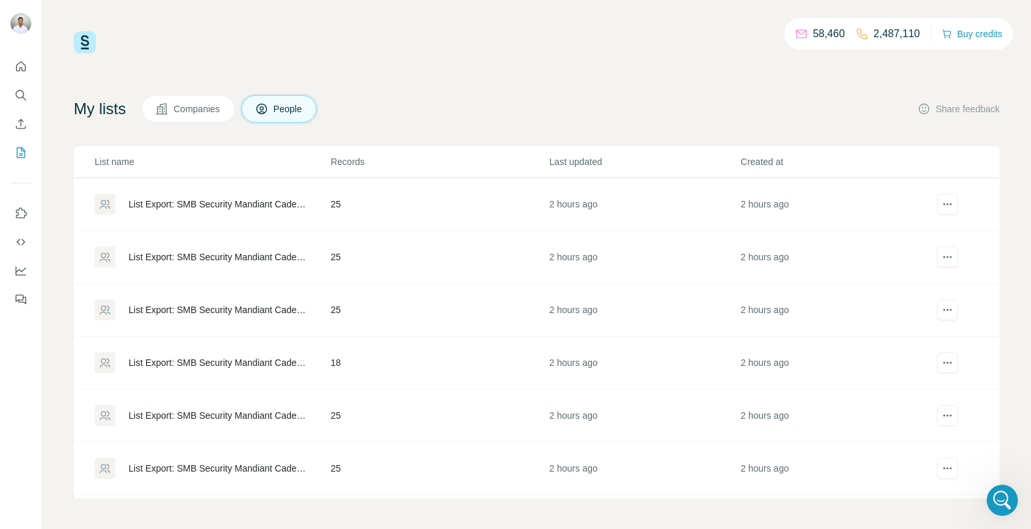
click at [24, 191] on div at bounding box center [21, 179] width 42 height 264
click at [26, 121] on icon "Enrich CSV" at bounding box center [20, 123] width 13 height 13
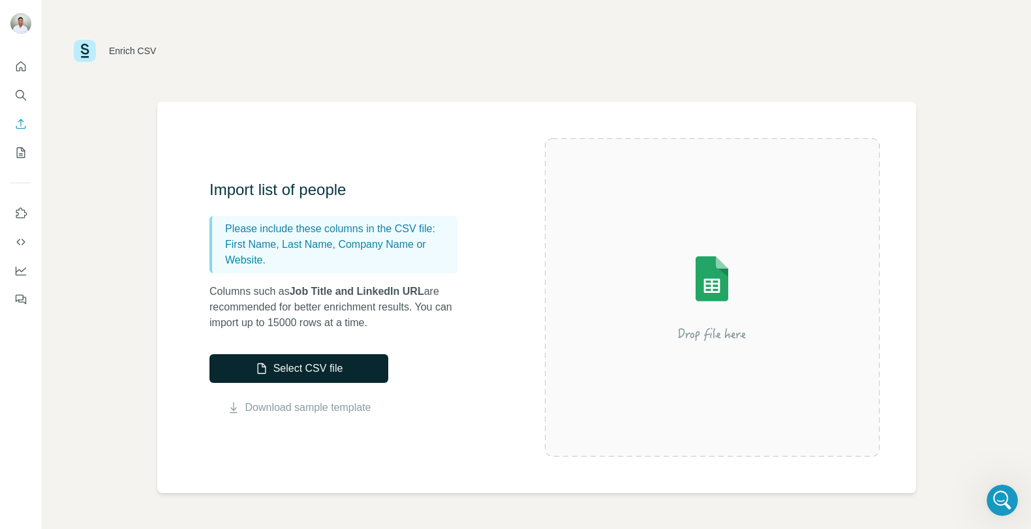
click at [325, 363] on button "Select CSV file" at bounding box center [298, 368] width 179 height 29
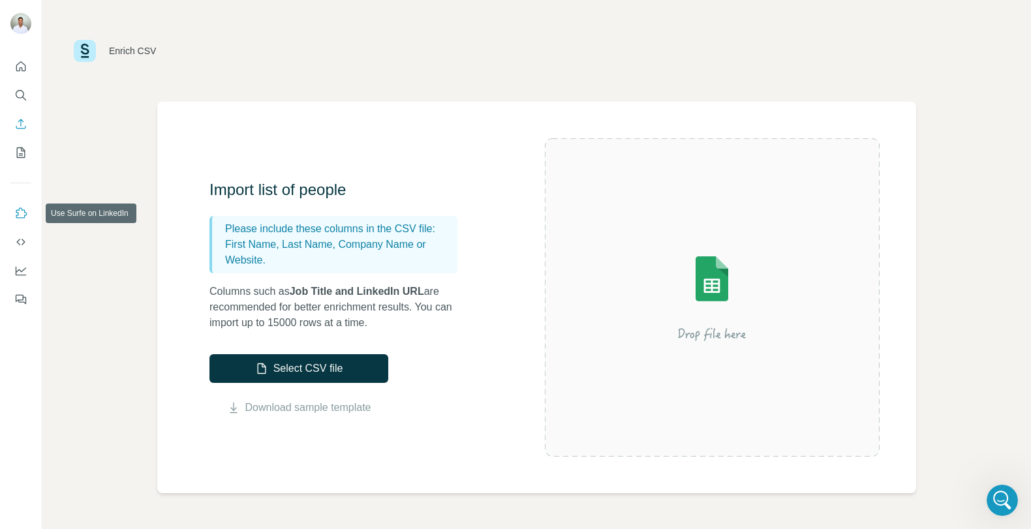
click at [19, 213] on icon "Use Surfe on LinkedIn" at bounding box center [20, 213] width 13 height 13
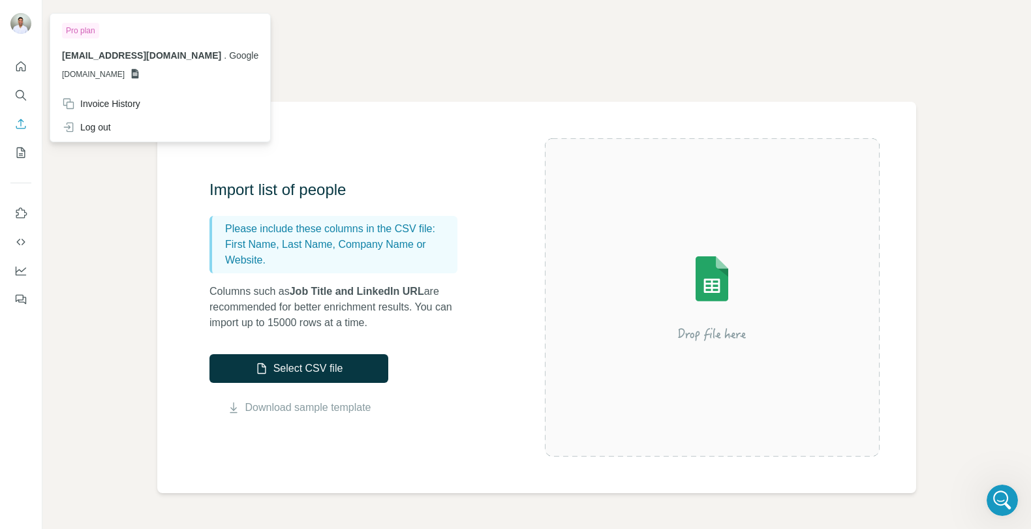
click at [23, 18] on img at bounding box center [20, 23] width 21 height 21
click at [502, 175] on div "Import list of people Please include these columns in the CSV file: First Name,…" at bounding box center [536, 297] width 759 height 391
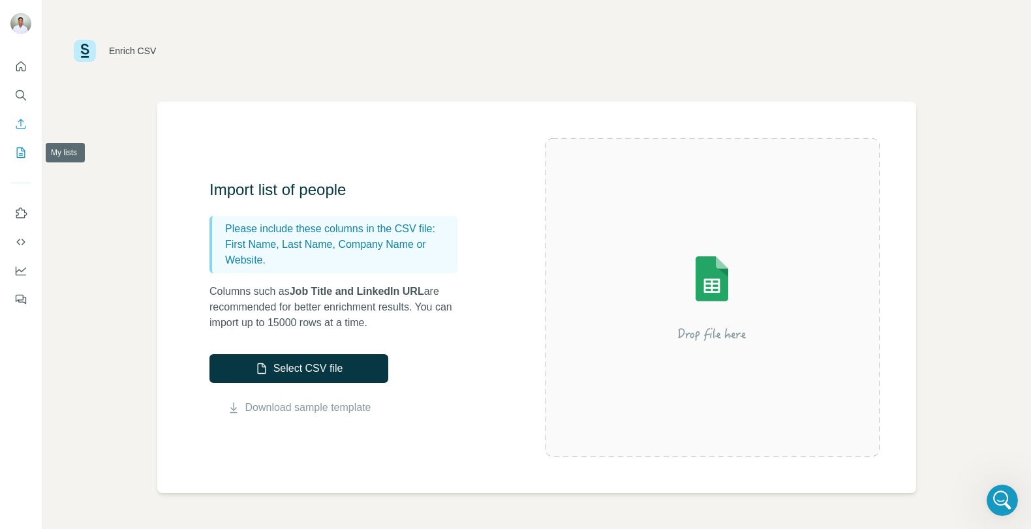
click at [20, 155] on icon "My lists" at bounding box center [22, 151] width 7 height 8
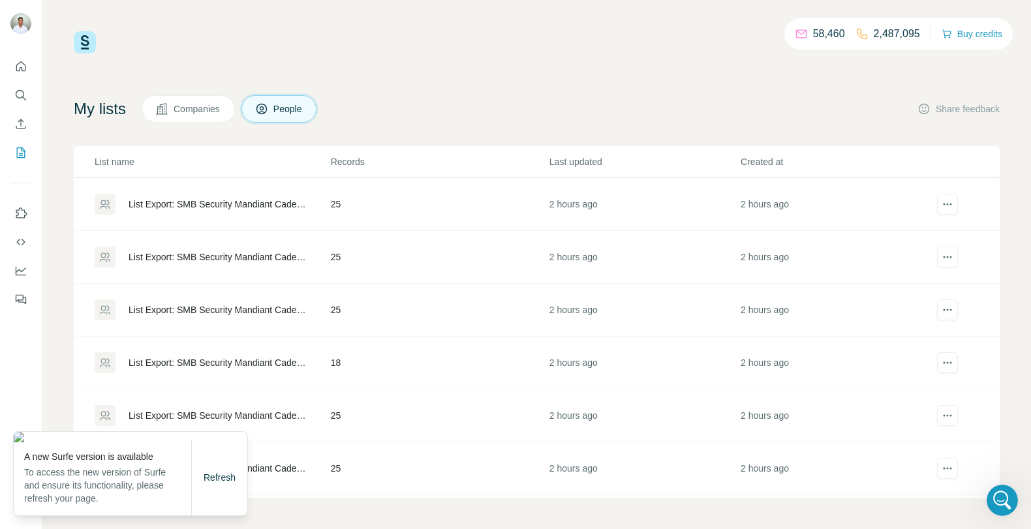
click at [431, 134] on div "My lists Companies People Share feedback List name Records Last updated Created…" at bounding box center [537, 296] width 926 height 403
click at [211, 200] on div "List Export: SMB Security Mandiant Cadence - [DATE] 16:37" at bounding box center [219, 204] width 180 height 13
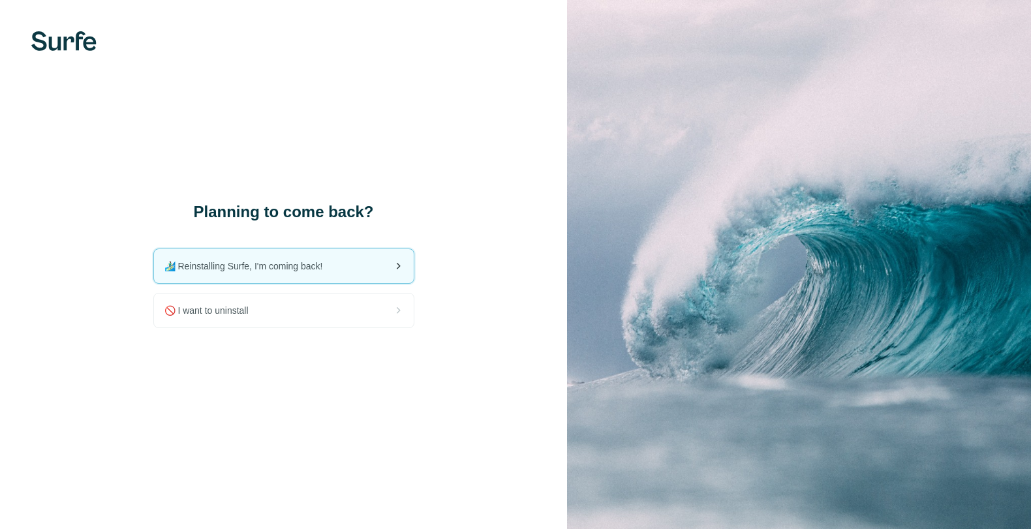
click at [376, 269] on div "🏄🏻‍♂️ Reinstalling Surfe, I'm coming back!" at bounding box center [284, 266] width 260 height 34
click at [84, 39] on img at bounding box center [63, 41] width 65 height 20
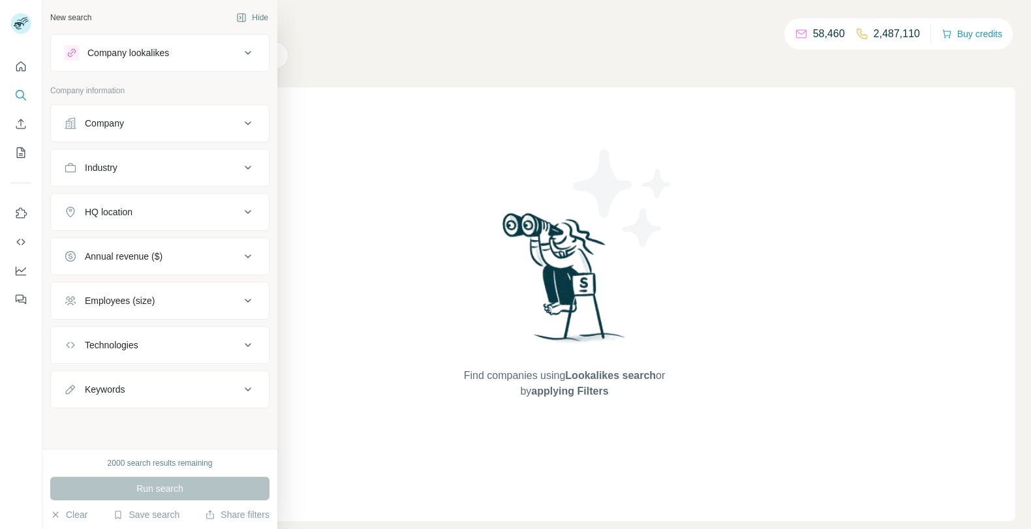
click at [192, 115] on button "Company" at bounding box center [160, 123] width 218 height 31
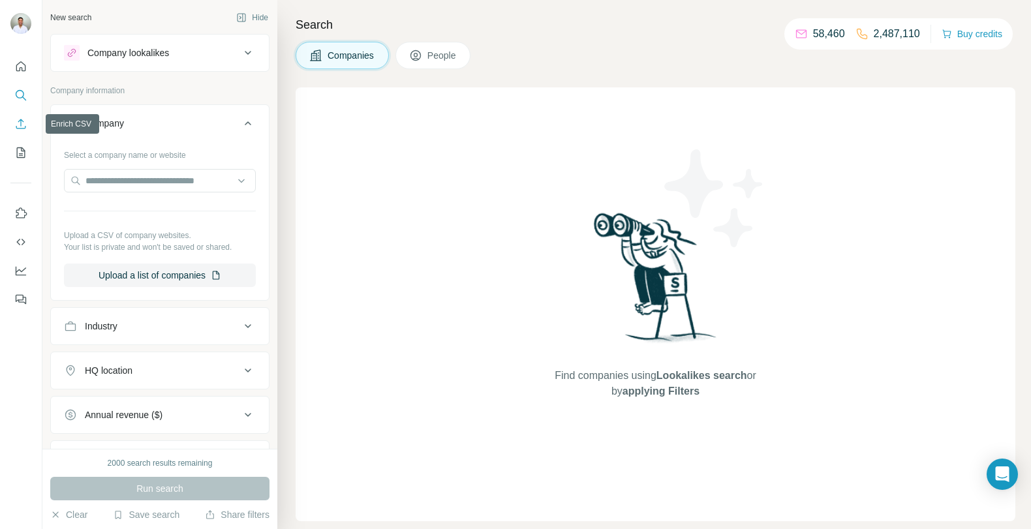
click at [27, 128] on icon "Enrich CSV" at bounding box center [20, 123] width 13 height 13
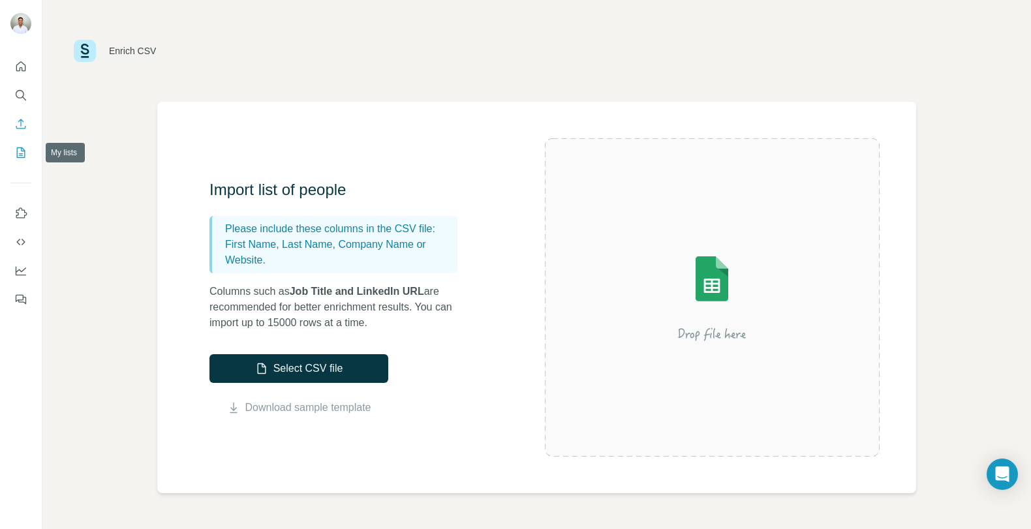
click at [18, 156] on icon "My lists" at bounding box center [20, 152] width 13 height 13
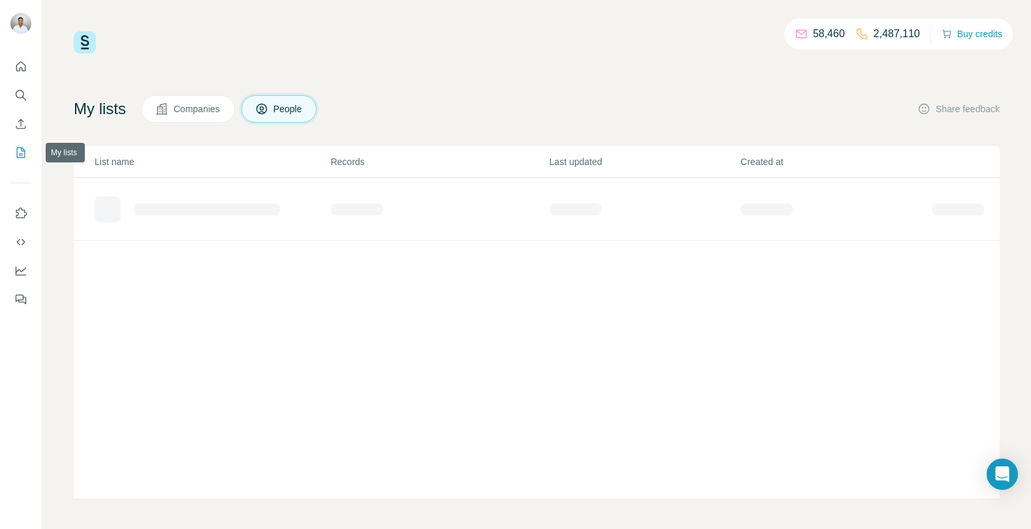
click at [18, 156] on icon "My lists" at bounding box center [20, 152] width 13 height 13
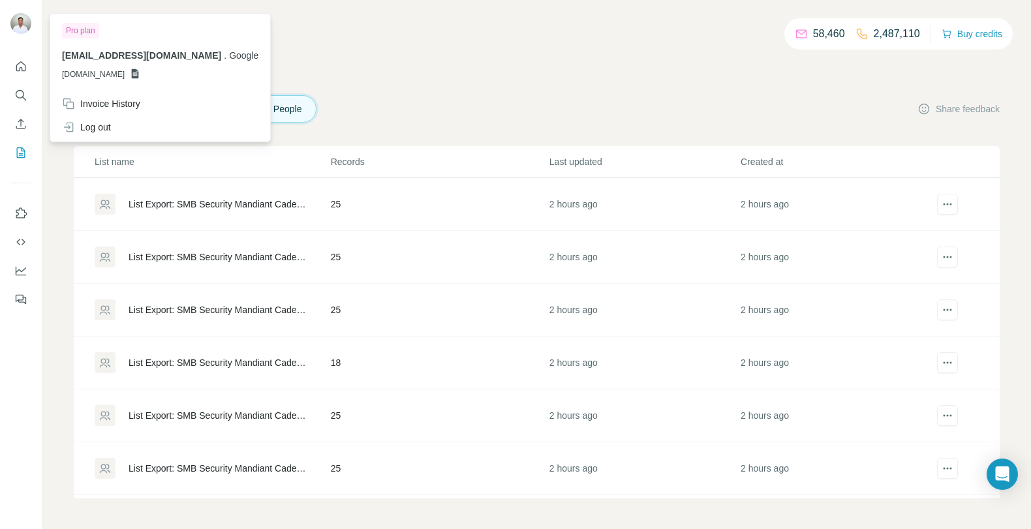
click at [23, 29] on img at bounding box center [20, 23] width 21 height 21
click at [24, 23] on img at bounding box center [20, 23] width 21 height 21
click at [23, 22] on img at bounding box center [20, 23] width 21 height 21
click at [483, 74] on div "58,460 2,487,110 Buy credits My lists Companies People Share feedback List name…" at bounding box center [537, 264] width 926 height 467
click at [16, 22] on img at bounding box center [20, 23] width 21 height 21
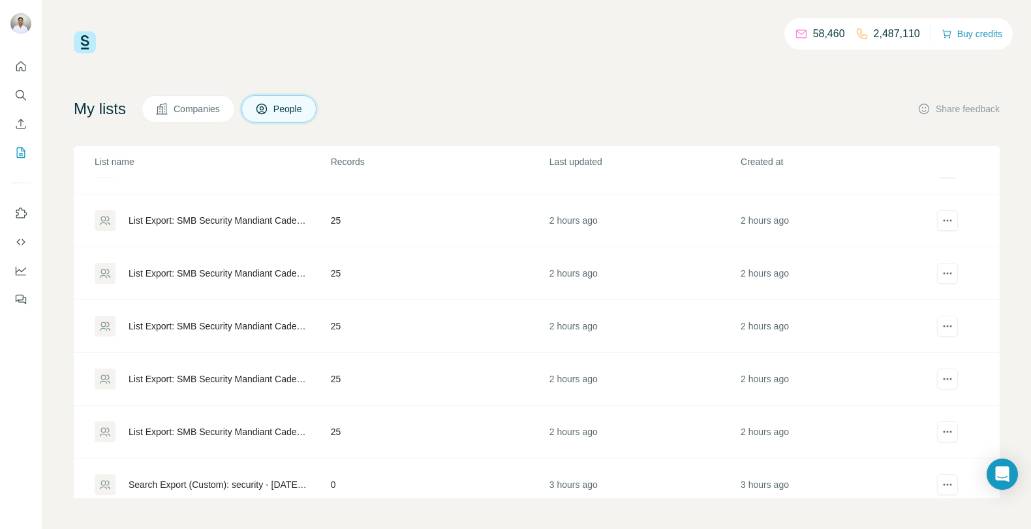
scroll to position [258, 0]
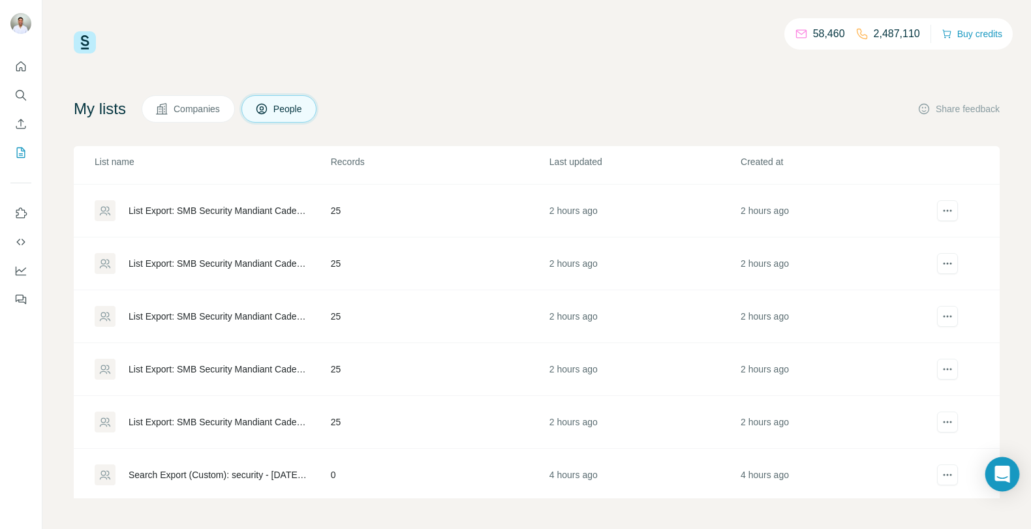
click at [997, 481] on icon "Open Intercom Messenger" at bounding box center [1002, 474] width 17 height 17
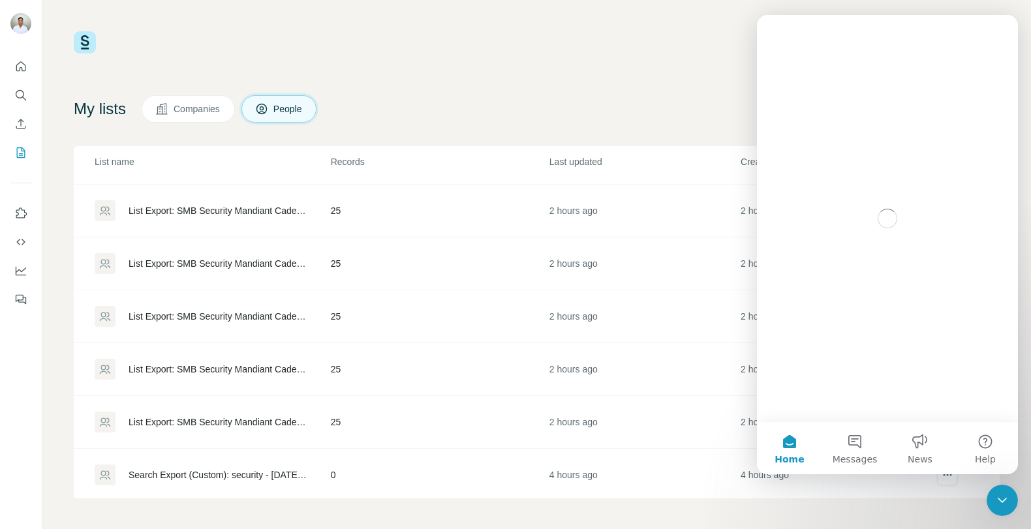
scroll to position [0, 0]
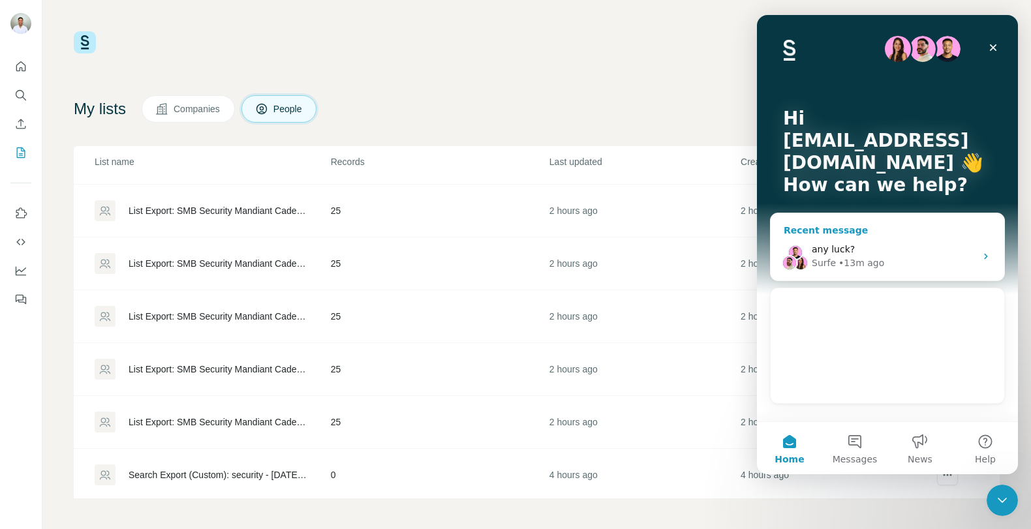
click at [885, 239] on div "any luck? Surfe • 13m ago" at bounding box center [888, 256] width 234 height 48
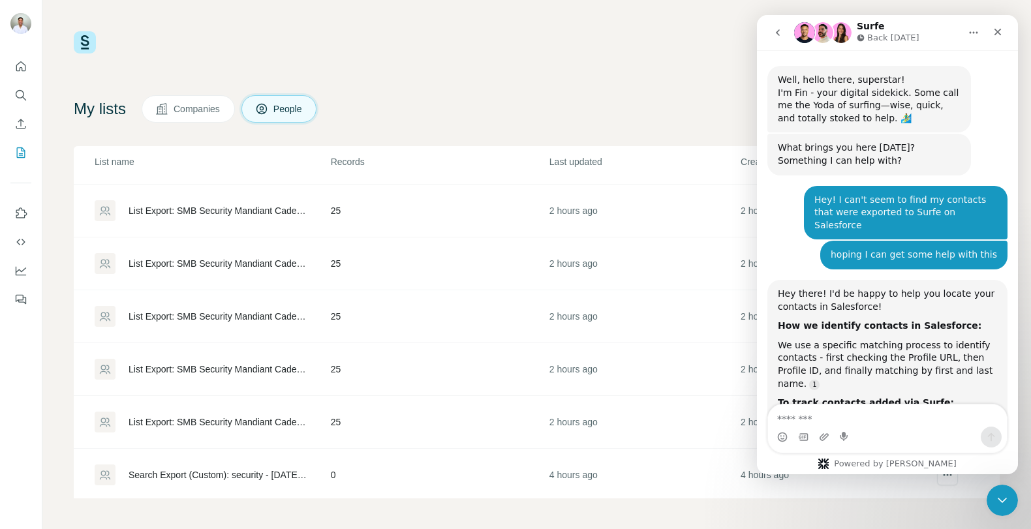
scroll to position [534, 0]
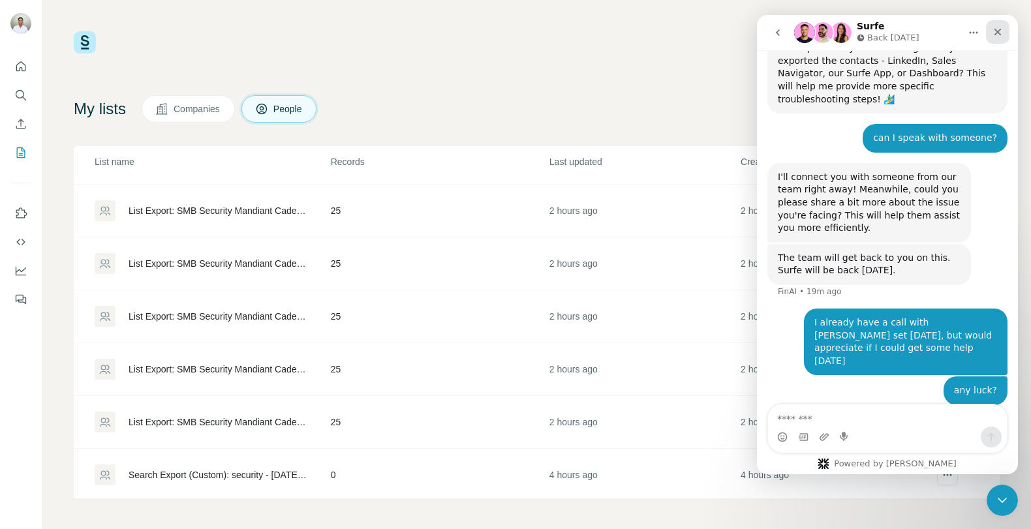
click at [996, 35] on icon "Close" at bounding box center [997, 32] width 10 height 10
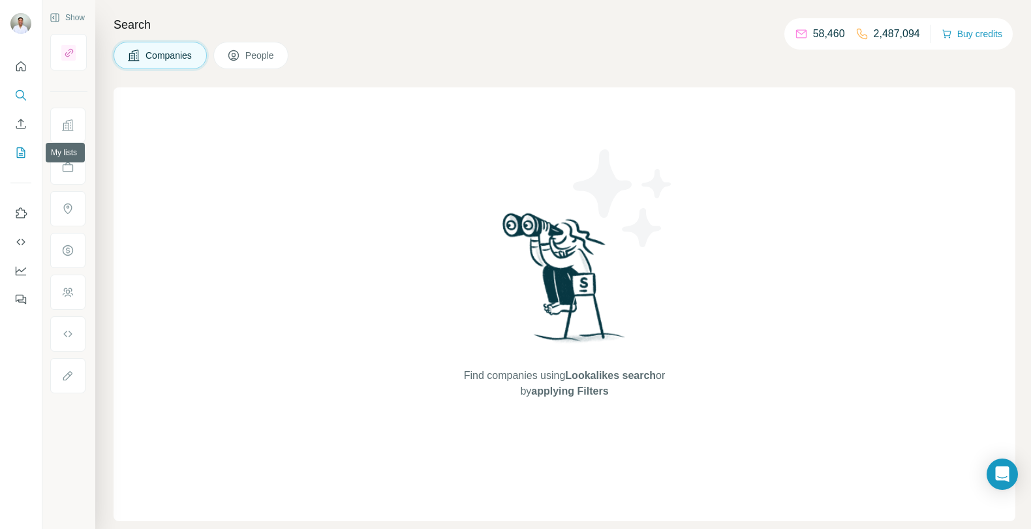
click at [20, 154] on icon "My lists" at bounding box center [20, 152] width 13 height 13
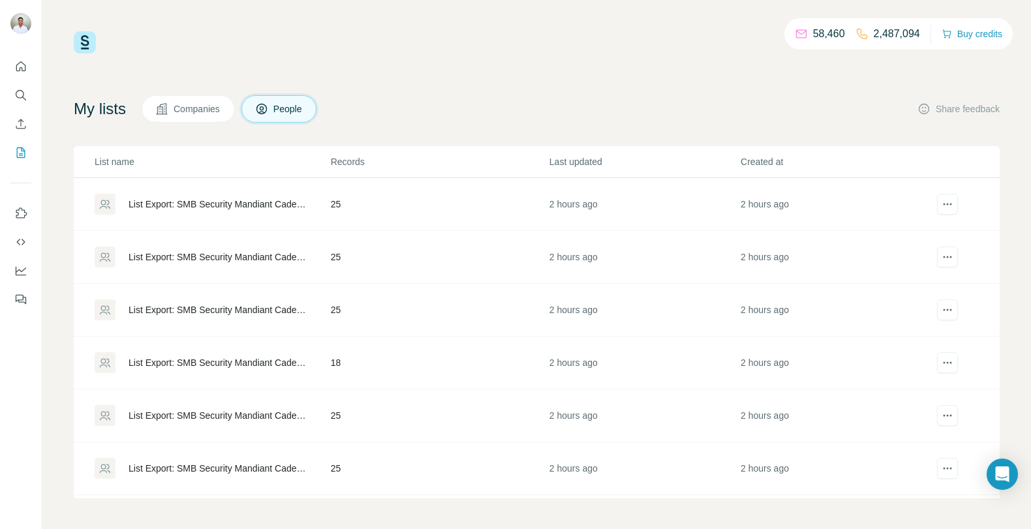
scroll to position [205, 0]
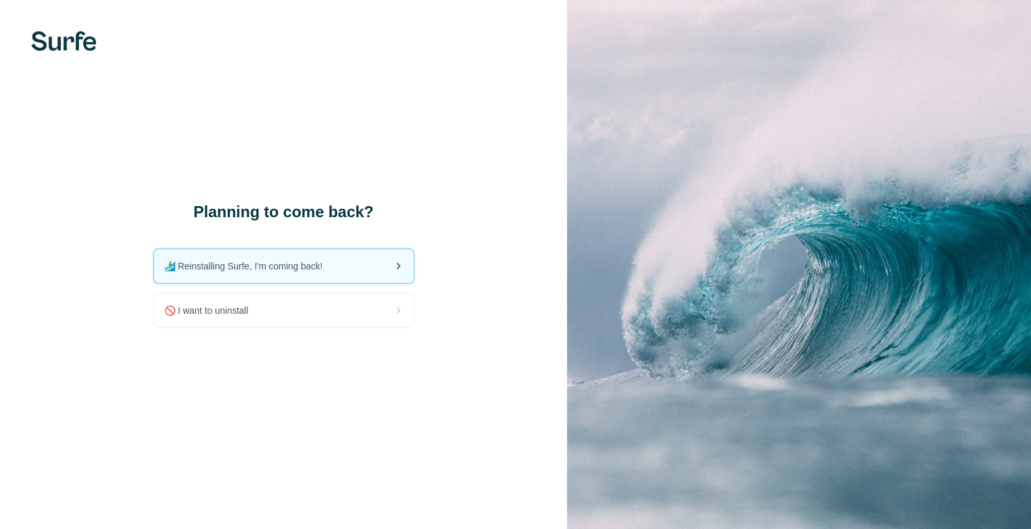
click at [306, 257] on div "🏄🏻‍♂️ Reinstalling Surfe, I'm coming back!" at bounding box center [284, 266] width 260 height 34
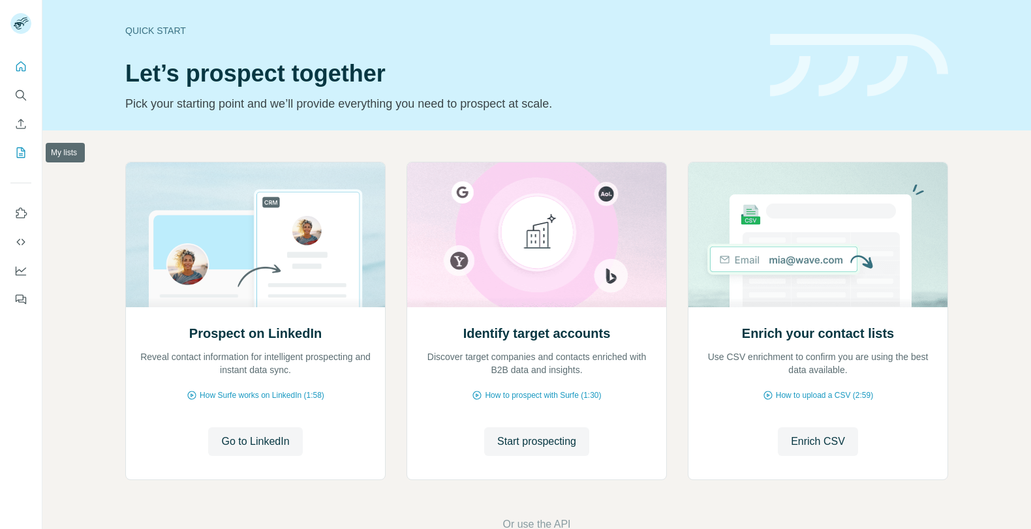
click at [27, 147] on icon "My lists" at bounding box center [20, 152] width 13 height 13
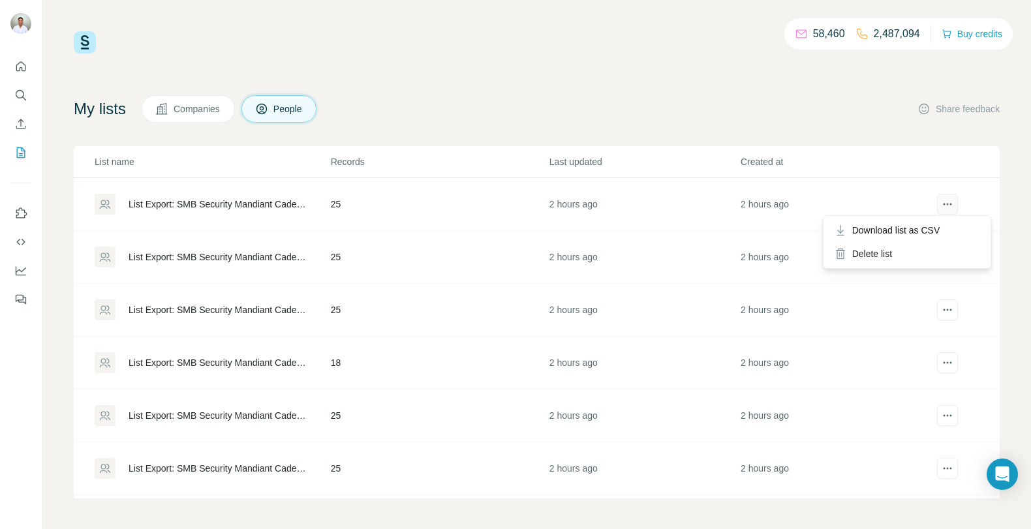
click at [945, 202] on icon "actions" at bounding box center [947, 204] width 13 height 13
click at [936, 224] on span "Download list as CSV" at bounding box center [896, 230] width 88 height 13
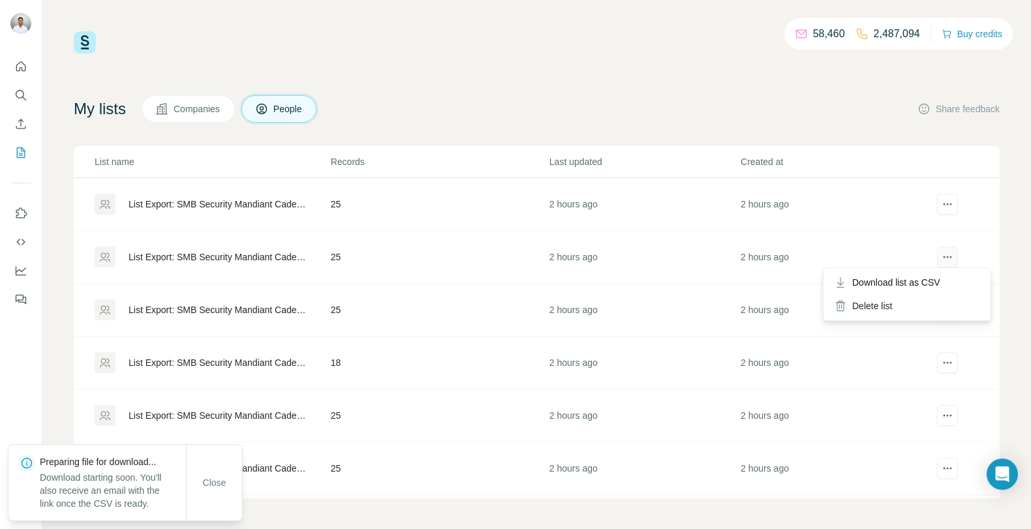
click at [947, 251] on icon "actions" at bounding box center [947, 257] width 13 height 13
click at [934, 281] on span "Download list as CSV" at bounding box center [896, 282] width 88 height 13
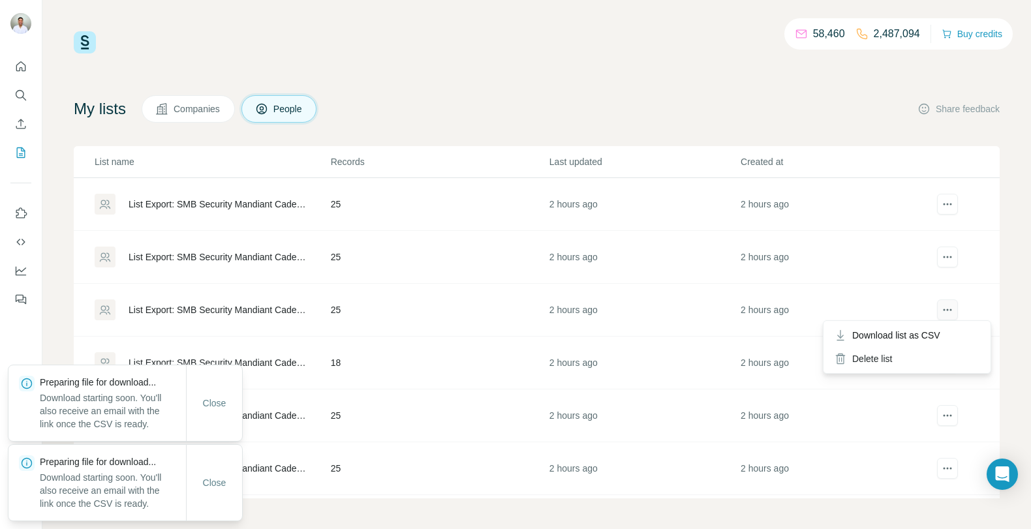
click at [948, 316] on button "actions" at bounding box center [947, 309] width 21 height 21
click at [940, 331] on span "Download list as CSV" at bounding box center [896, 335] width 88 height 13
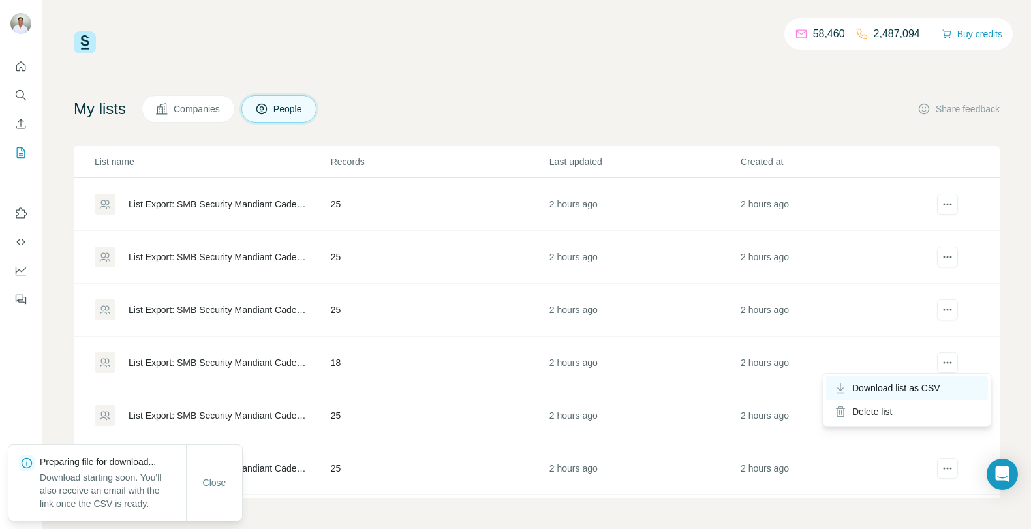
click at [940, 385] on span "Download list as CSV" at bounding box center [896, 388] width 88 height 13
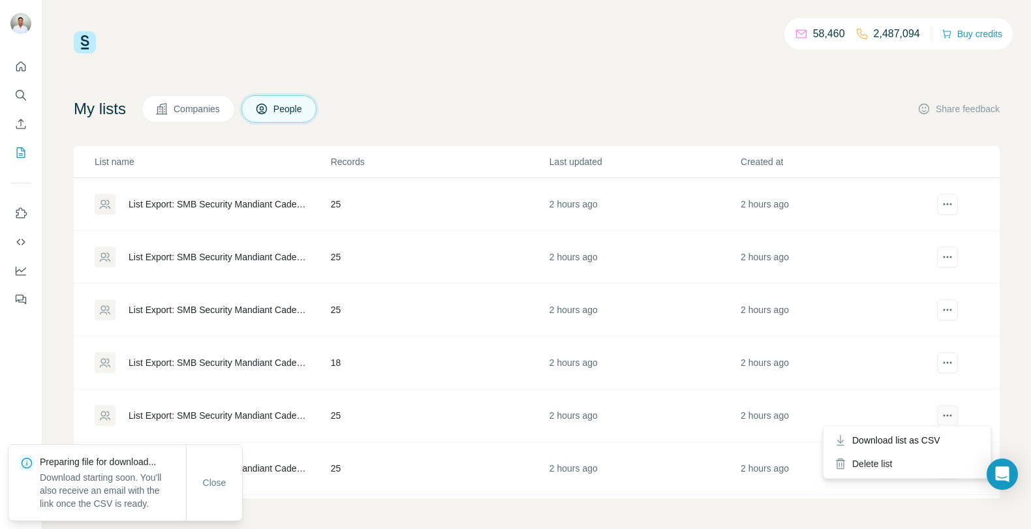
click at [949, 405] on button "actions" at bounding box center [947, 415] width 21 height 21
click at [951, 416] on icon "actions" at bounding box center [947, 415] width 13 height 13
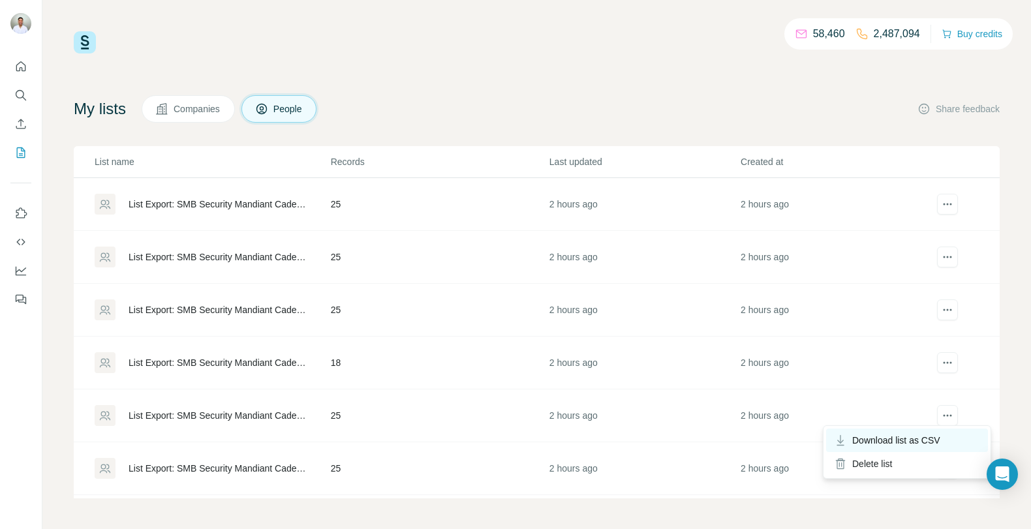
click at [936, 436] on span "Download list as CSV" at bounding box center [896, 440] width 88 height 13
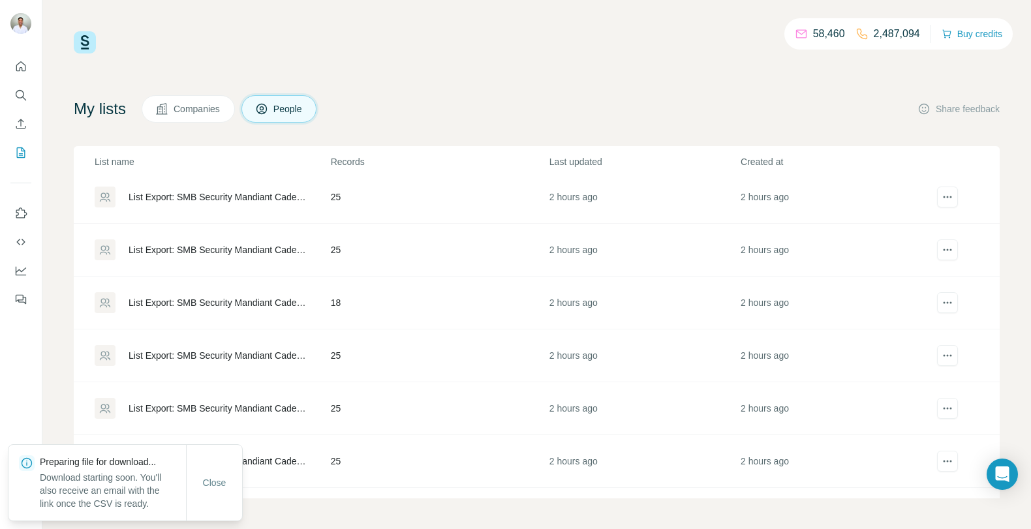
scroll to position [82, 0]
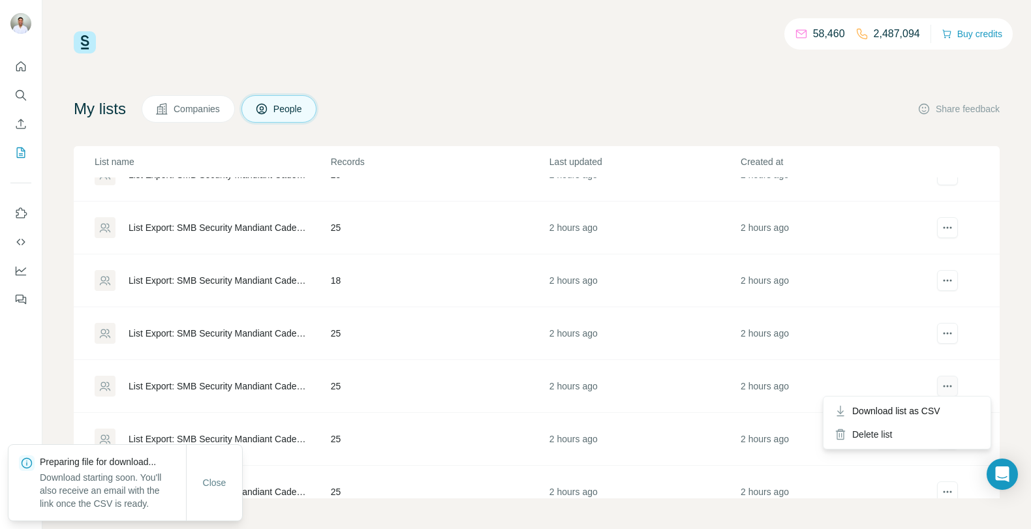
click at [947, 386] on icon "actions" at bounding box center [947, 386] width 13 height 13
click at [945, 406] on div "Download list as CSV" at bounding box center [907, 410] width 162 height 23
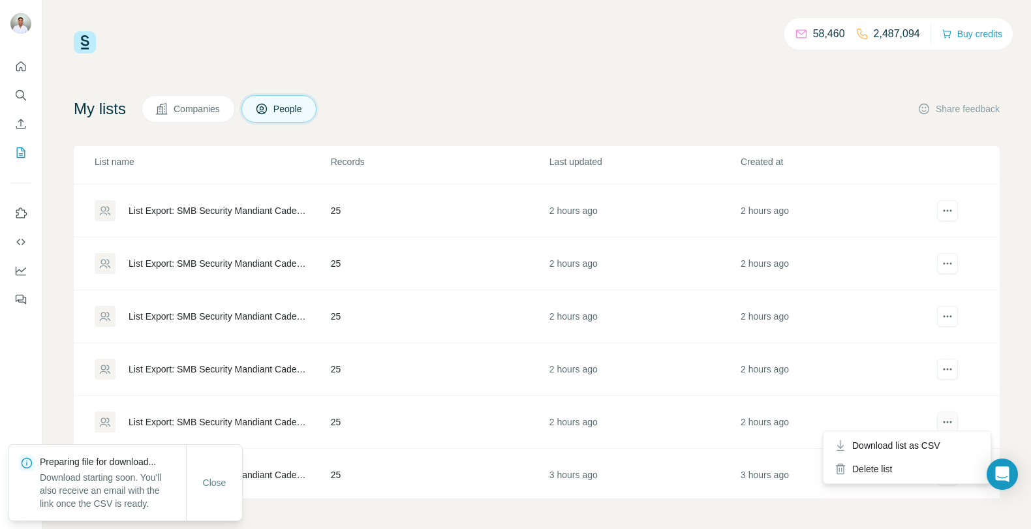
click at [941, 425] on icon "actions" at bounding box center [947, 422] width 13 height 13
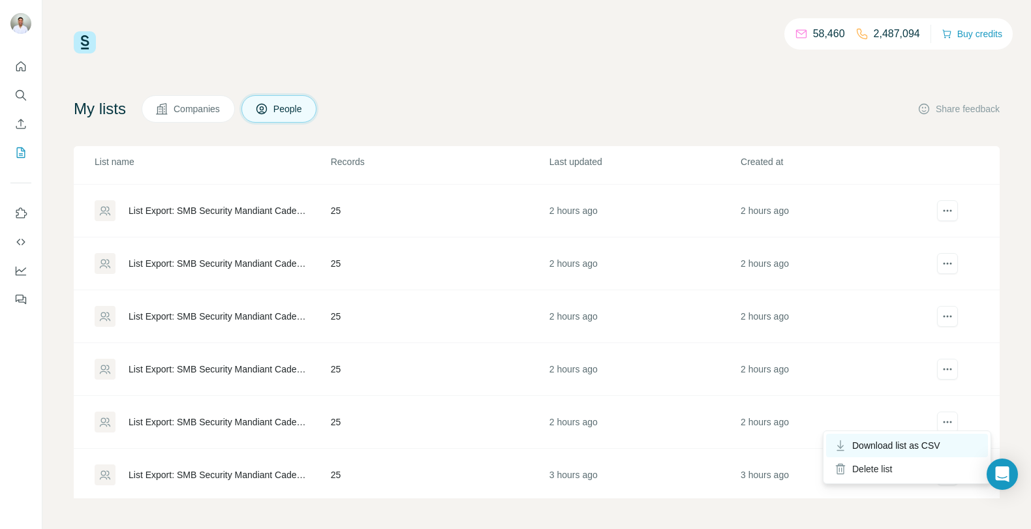
click at [937, 439] on span "Download list as CSV" at bounding box center [896, 445] width 88 height 13
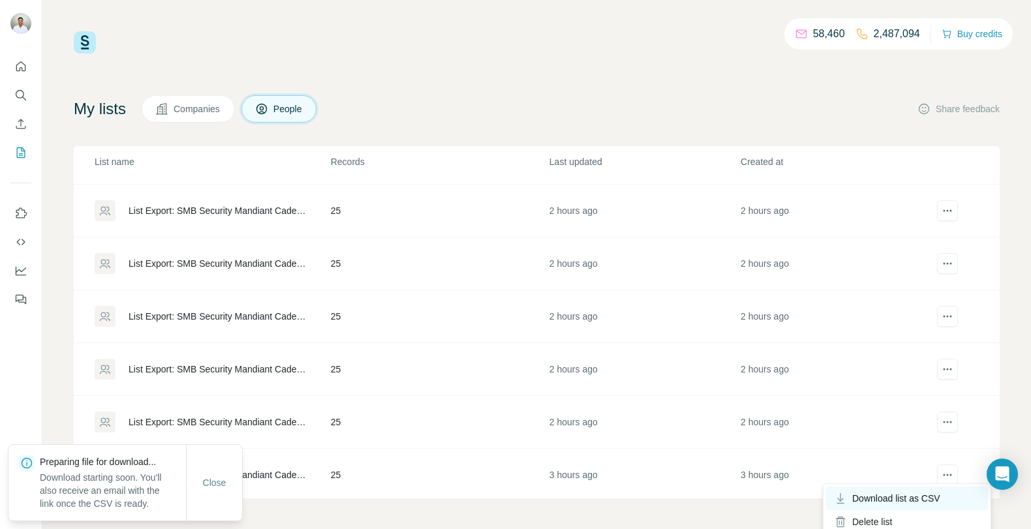
click at [936, 491] on div "Download list as CSV" at bounding box center [907, 498] width 162 height 23
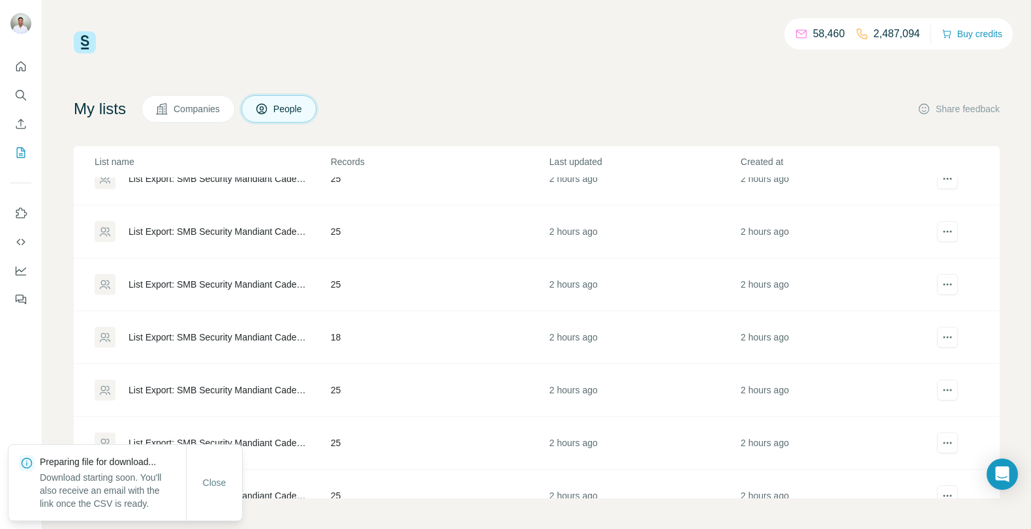
scroll to position [0, 0]
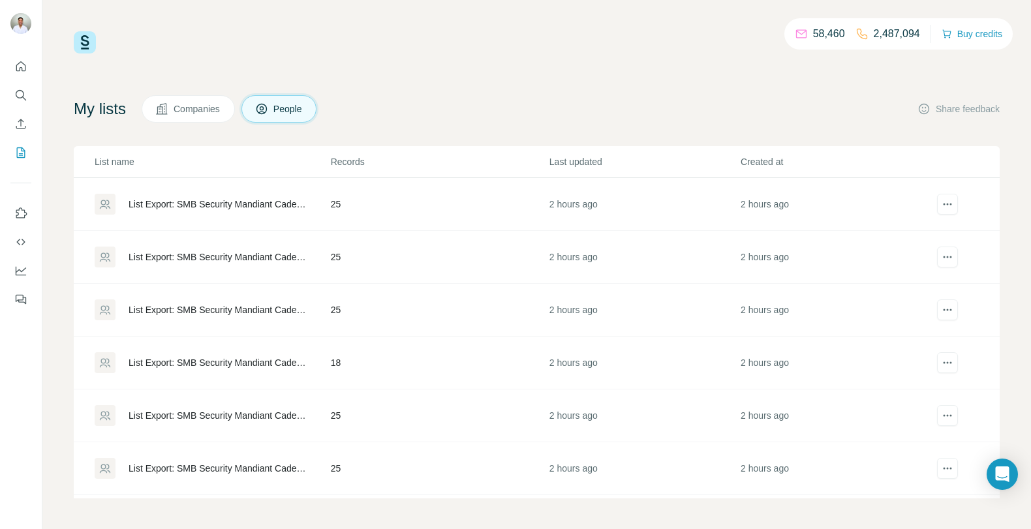
click at [154, 53] on div "58,460 2,487,094 Buy credits My lists Companies People Share feedback List name…" at bounding box center [537, 264] width 926 height 467
click at [155, 194] on div "List Export: SMB Security Mandiant Cadence - [DATE] 16:37" at bounding box center [212, 204] width 235 height 21
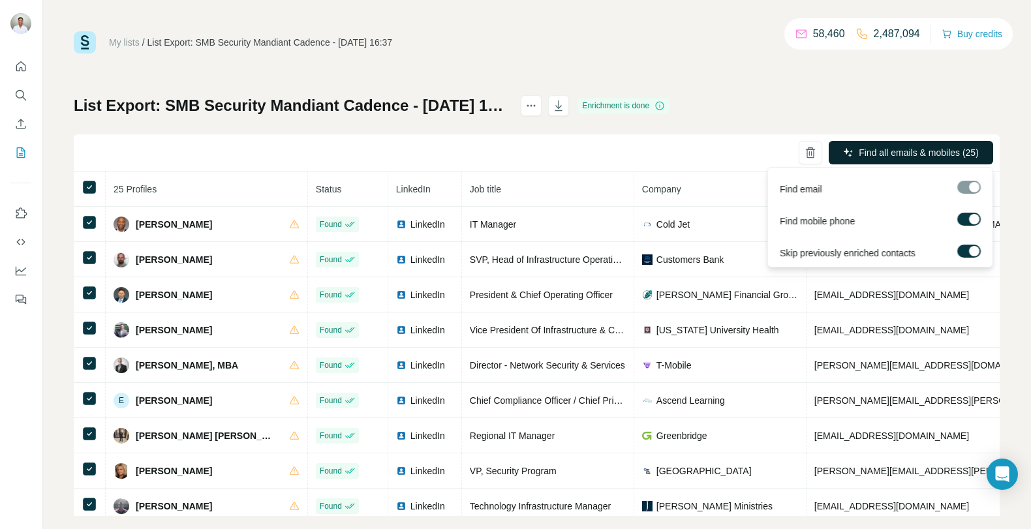
click at [949, 157] on span "Find all emails & mobiles (25)" at bounding box center [919, 152] width 120 height 13
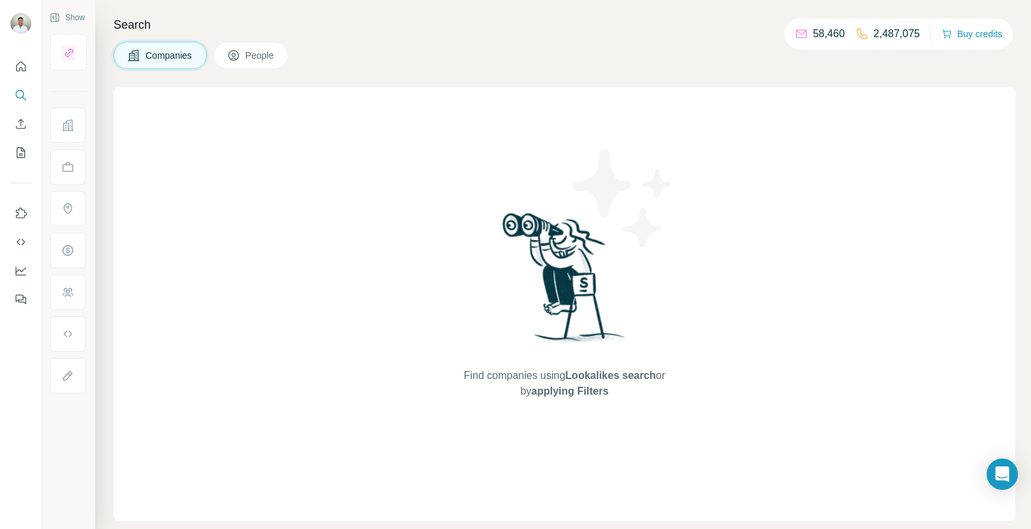
click at [349, 269] on div "Find companies using Lookalikes search or by applying Filters" at bounding box center [565, 304] width 902 height 434
click at [20, 158] on icon "My lists" at bounding box center [20, 152] width 13 height 13
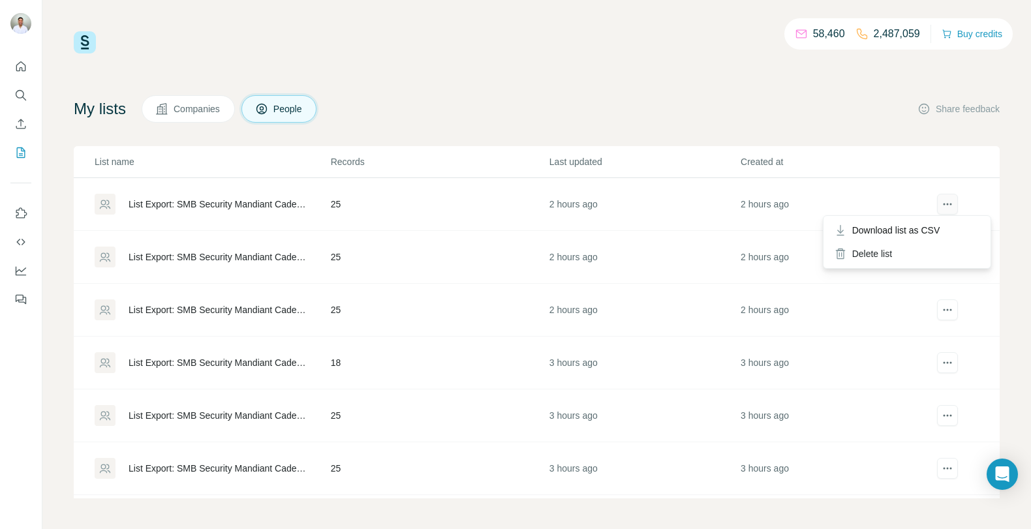
click at [951, 199] on icon "actions" at bounding box center [947, 204] width 13 height 13
click at [849, 106] on div "My lists Companies People Share feedback" at bounding box center [537, 108] width 926 height 27
click at [990, 26] on button "Buy credits" at bounding box center [971, 34] width 61 height 18
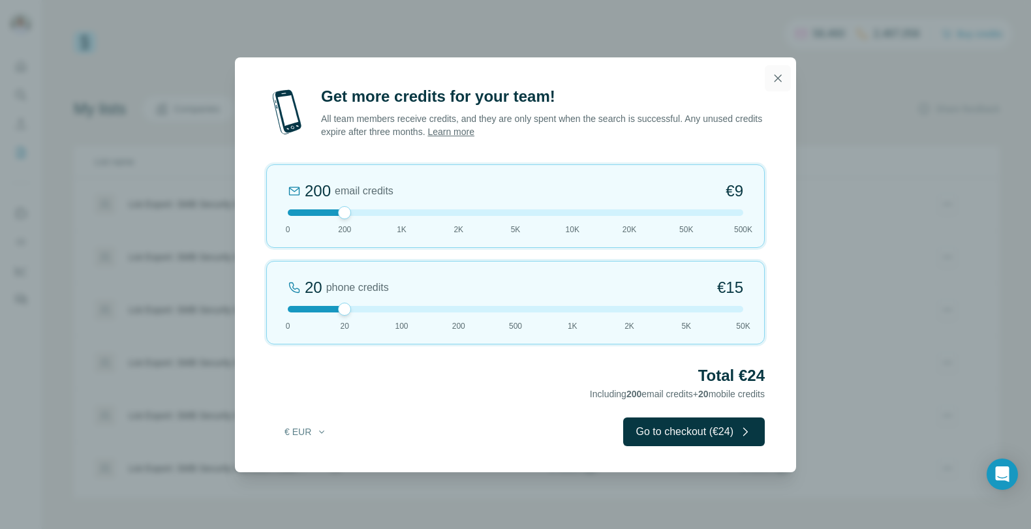
click at [784, 79] on icon "button" at bounding box center [777, 78] width 13 height 13
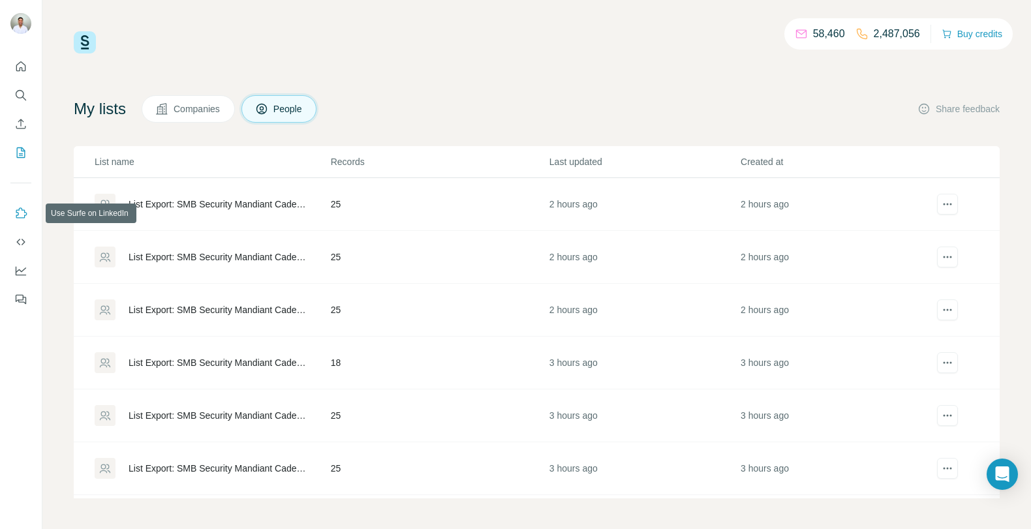
click at [22, 219] on icon "Use Surfe on LinkedIn" at bounding box center [20, 213] width 13 height 13
click at [86, 44] on img at bounding box center [85, 42] width 22 height 22
click at [18, 73] on button "Quick start" at bounding box center [20, 66] width 21 height 23
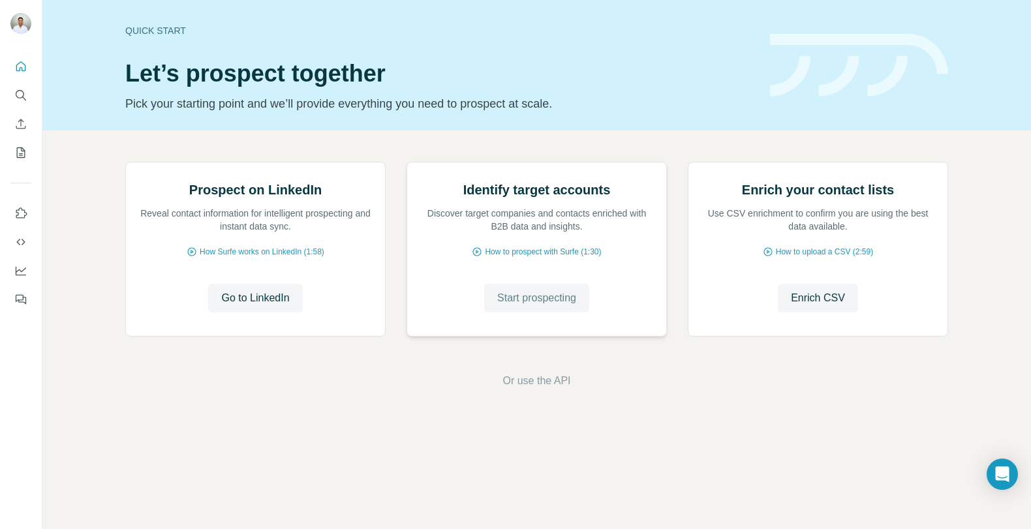
scroll to position [33, 0]
click at [536, 389] on span "Or use the API" at bounding box center [536, 381] width 68 height 16
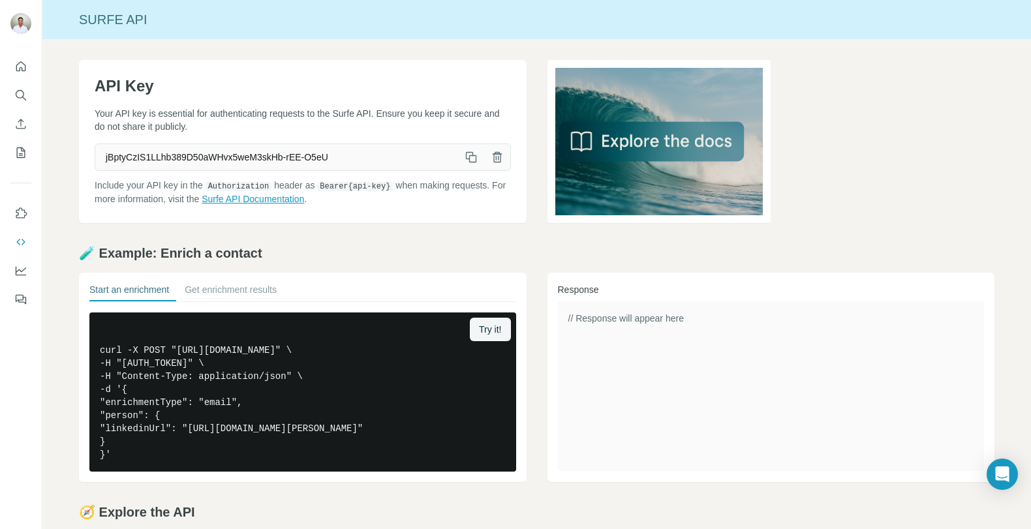
click at [301, 199] on link "Surfe API Documentation" at bounding box center [253, 199] width 102 height 10
click at [21, 58] on button "Quick start" at bounding box center [20, 66] width 21 height 23
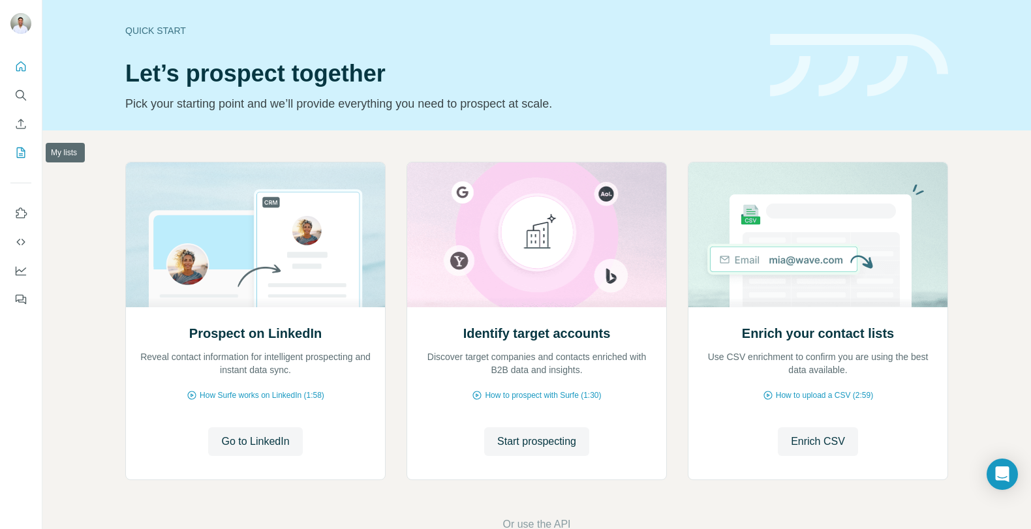
click at [18, 156] on icon "My lists" at bounding box center [20, 152] width 13 height 13
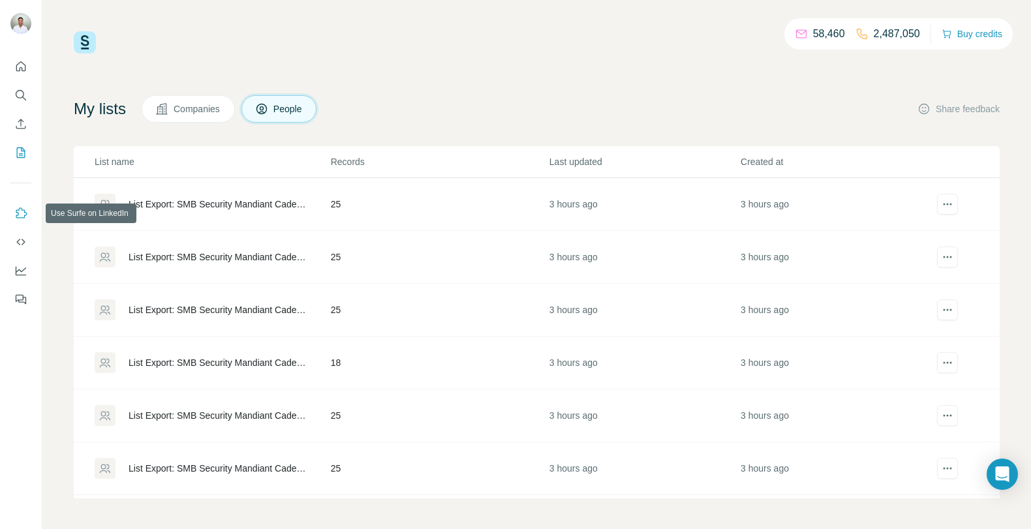
click at [20, 219] on button "Use Surfe on LinkedIn" at bounding box center [20, 213] width 21 height 23
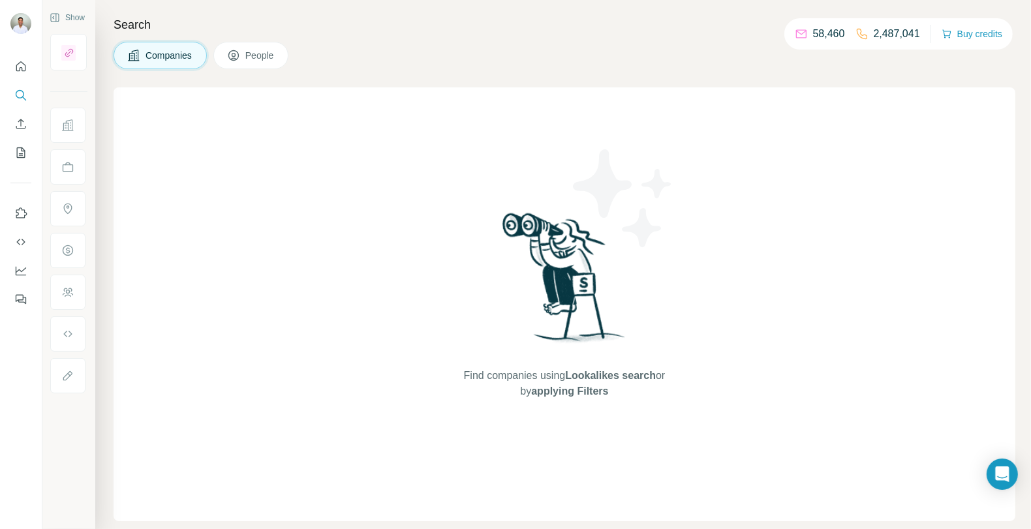
click at [453, 157] on div "Find companies using Lookalikes search or by applying Filters" at bounding box center [564, 304] width 235 height 434
click at [16, 159] on icon "My lists" at bounding box center [20, 152] width 13 height 13
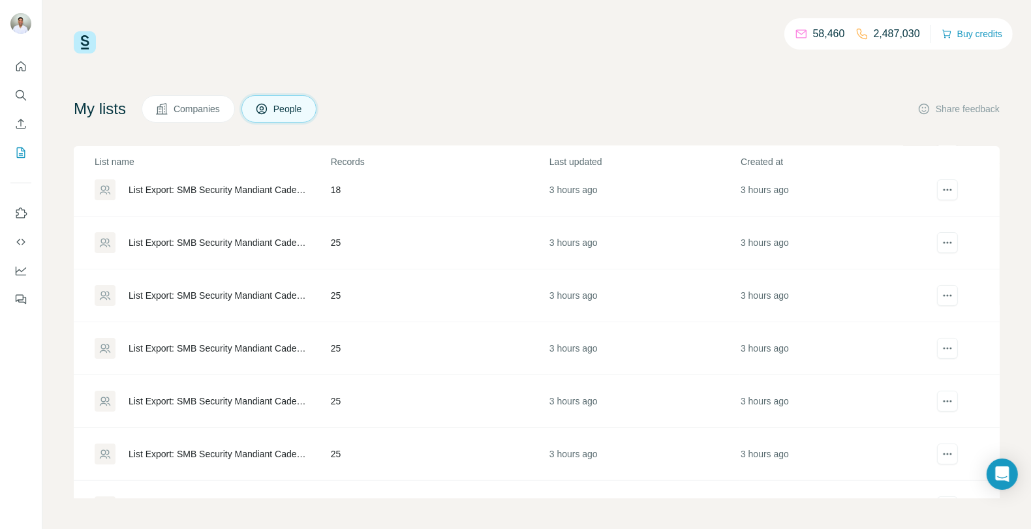
scroll to position [206, 0]
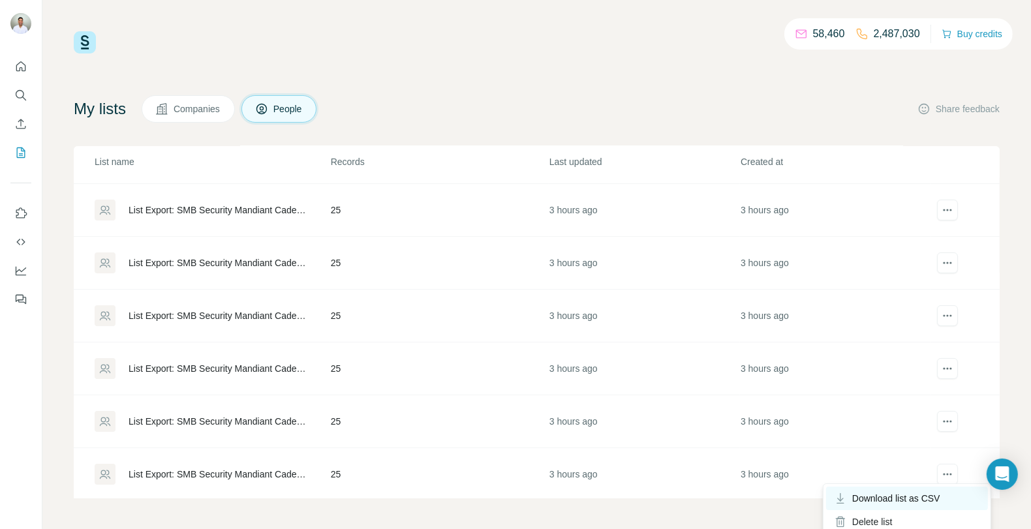
click at [932, 504] on div "Download list as CSV" at bounding box center [907, 498] width 162 height 23
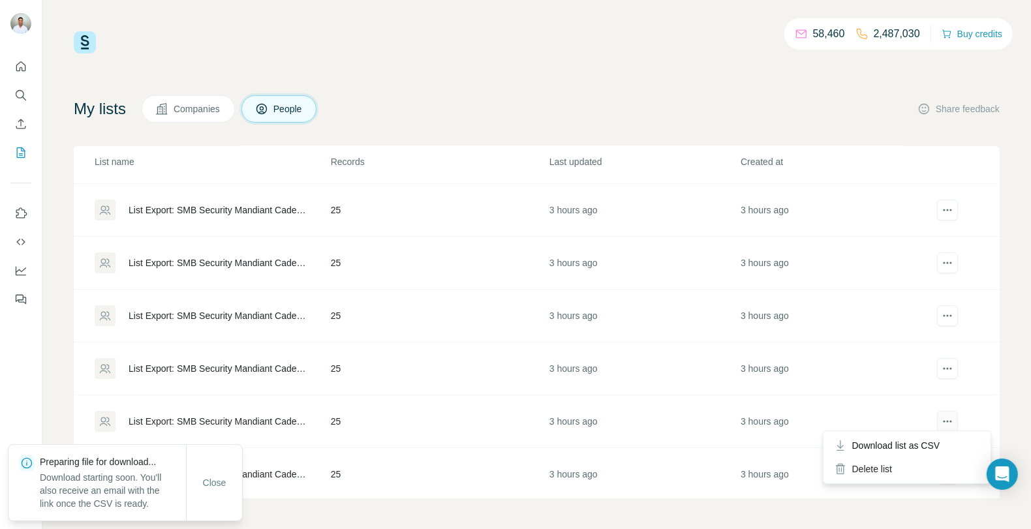
click at [949, 425] on icon "actions" at bounding box center [947, 421] width 13 height 13
click at [945, 450] on div "Download list as CSV" at bounding box center [907, 445] width 162 height 23
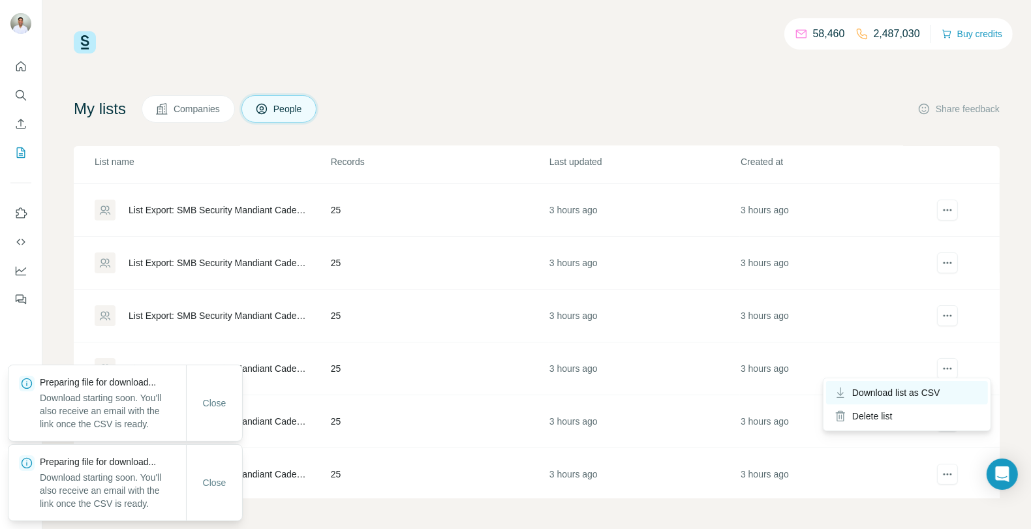
click at [940, 393] on span "Download list as CSV" at bounding box center [896, 392] width 88 height 13
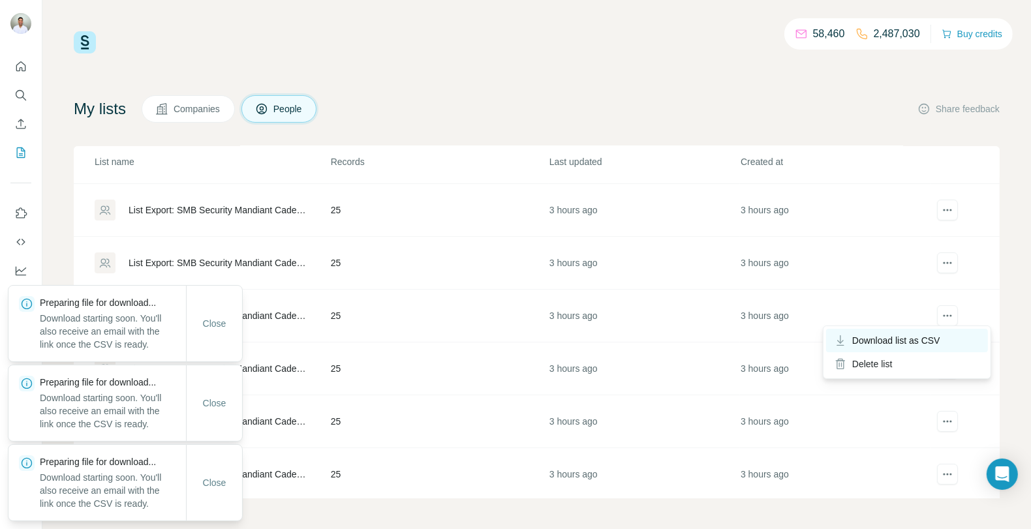
click at [945, 337] on div "Download list as CSV" at bounding box center [907, 340] width 162 height 23
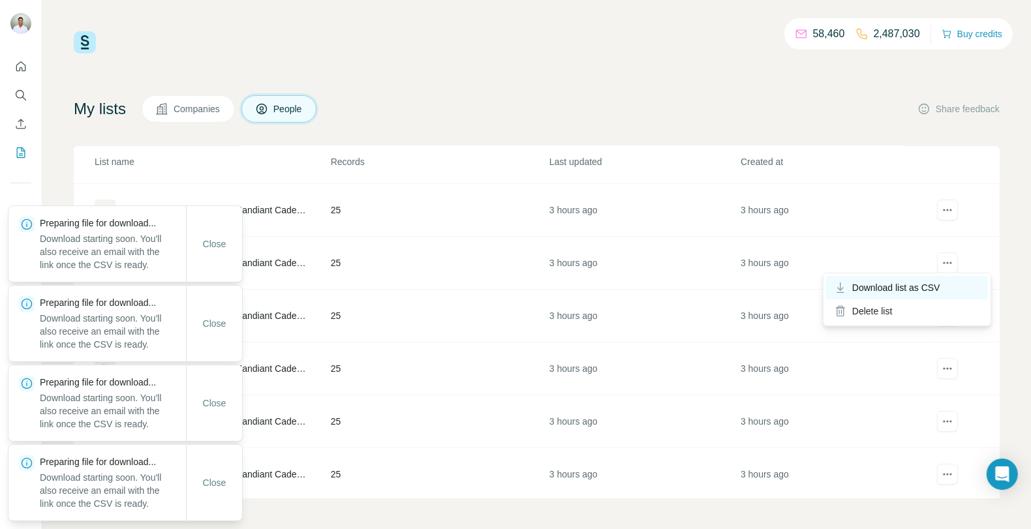
click at [940, 285] on span "Download list as CSV" at bounding box center [896, 287] width 88 height 13
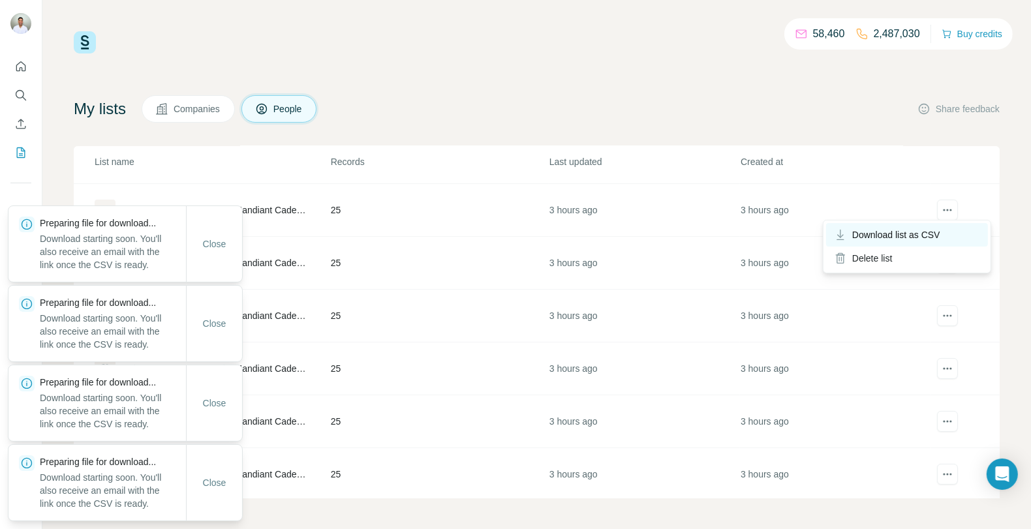
click at [940, 233] on span "Download list as CSV" at bounding box center [896, 234] width 88 height 13
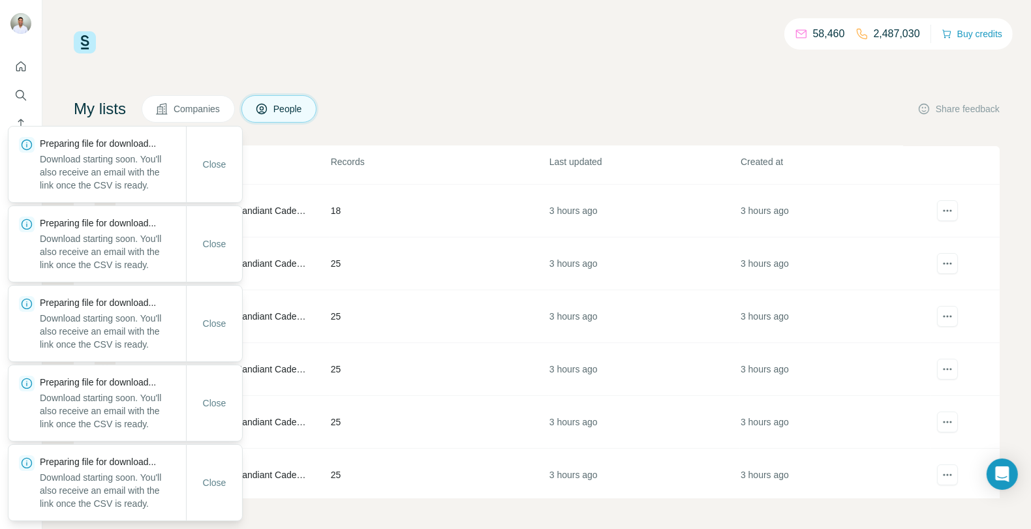
scroll to position [121, 0]
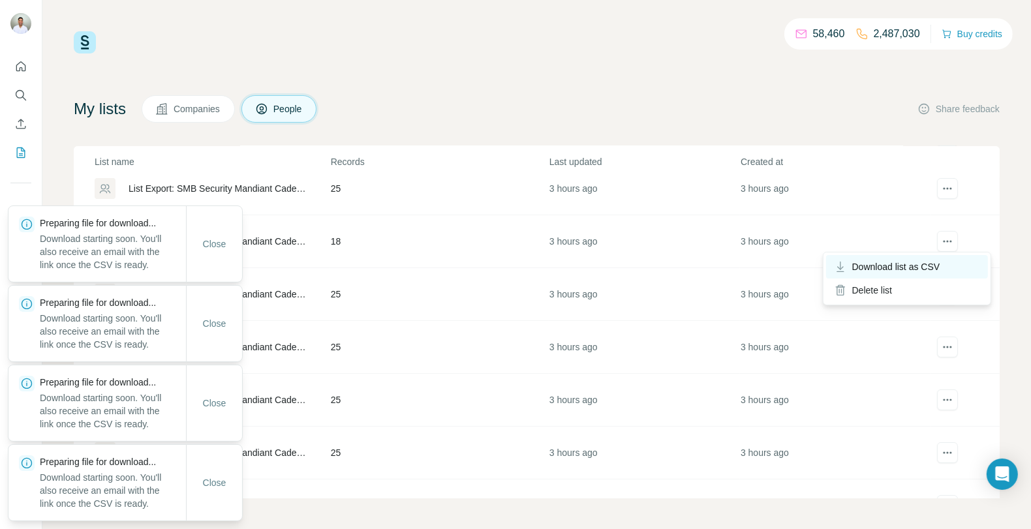
click at [933, 264] on span "Download list as CSV" at bounding box center [896, 266] width 88 height 13
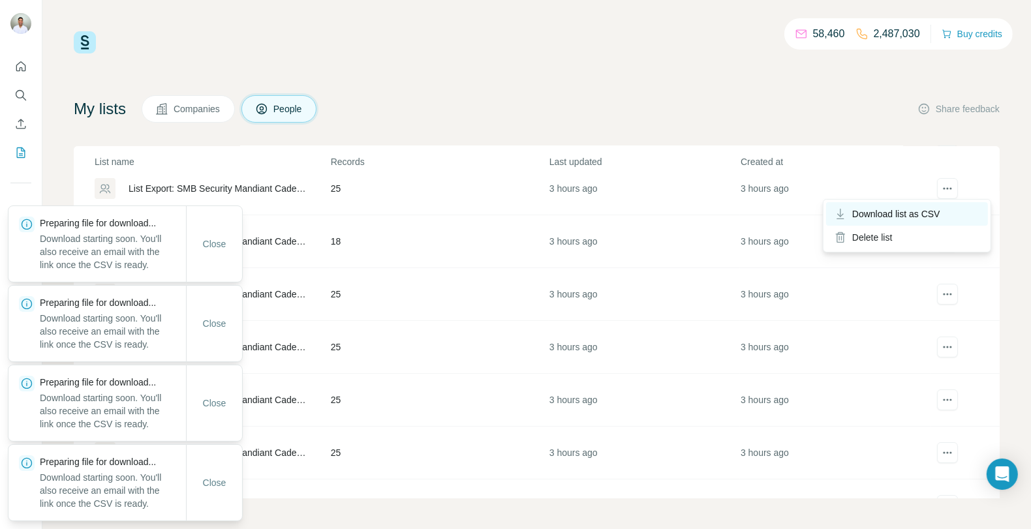
click at [938, 213] on span "Download list as CSV" at bounding box center [896, 213] width 88 height 13
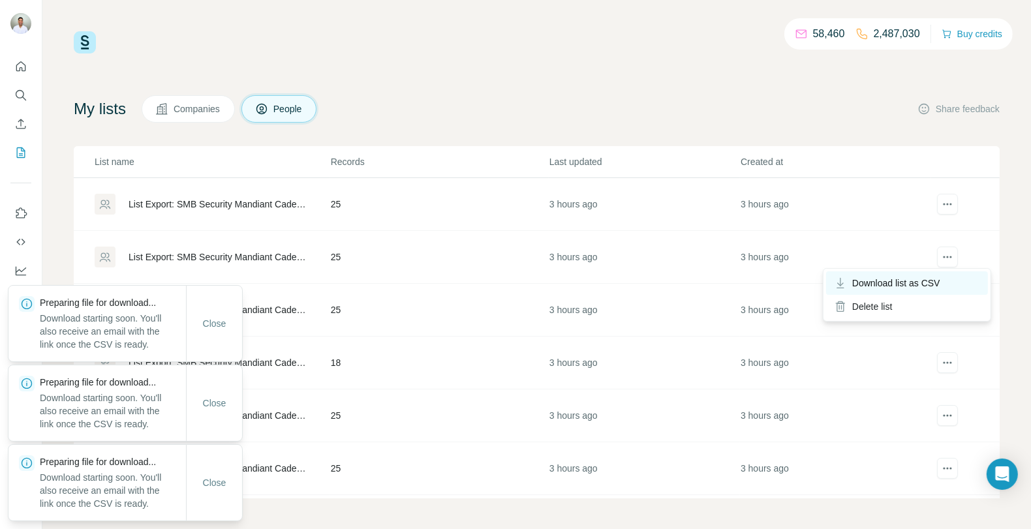
click at [943, 289] on div "Download list as CSV" at bounding box center [907, 282] width 162 height 23
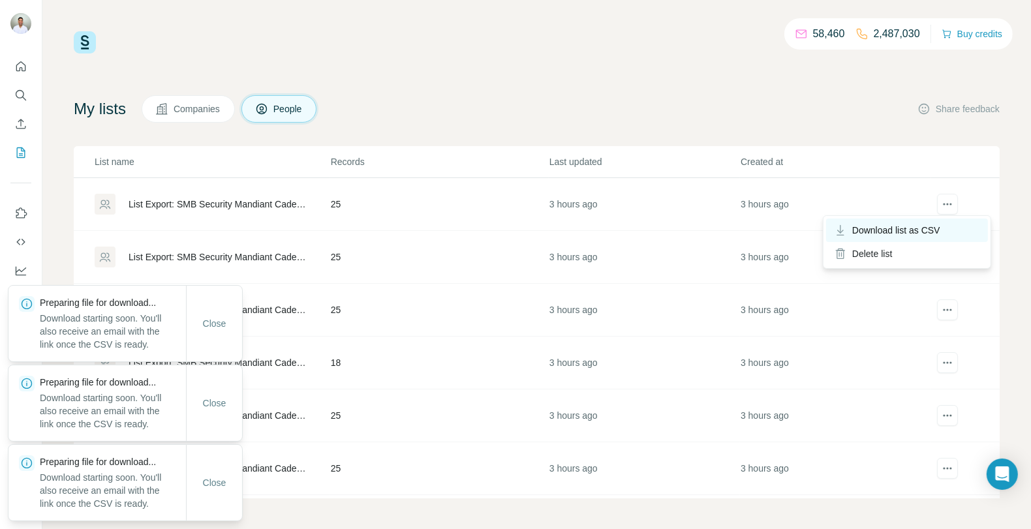
click at [945, 225] on div "Download list as CSV" at bounding box center [907, 230] width 162 height 23
